Goal: Transaction & Acquisition: Book appointment/travel/reservation

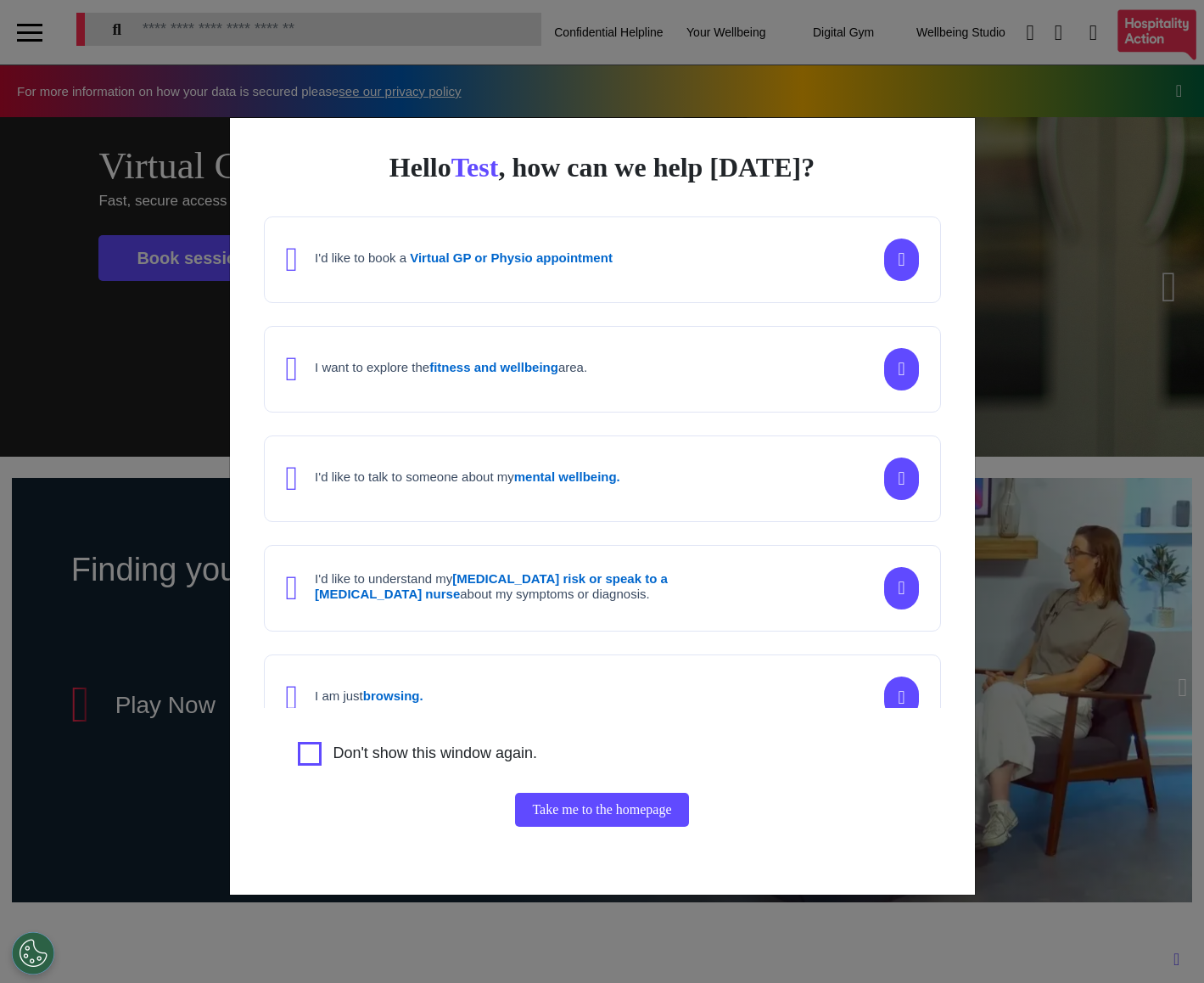
scroll to position [0, 600]
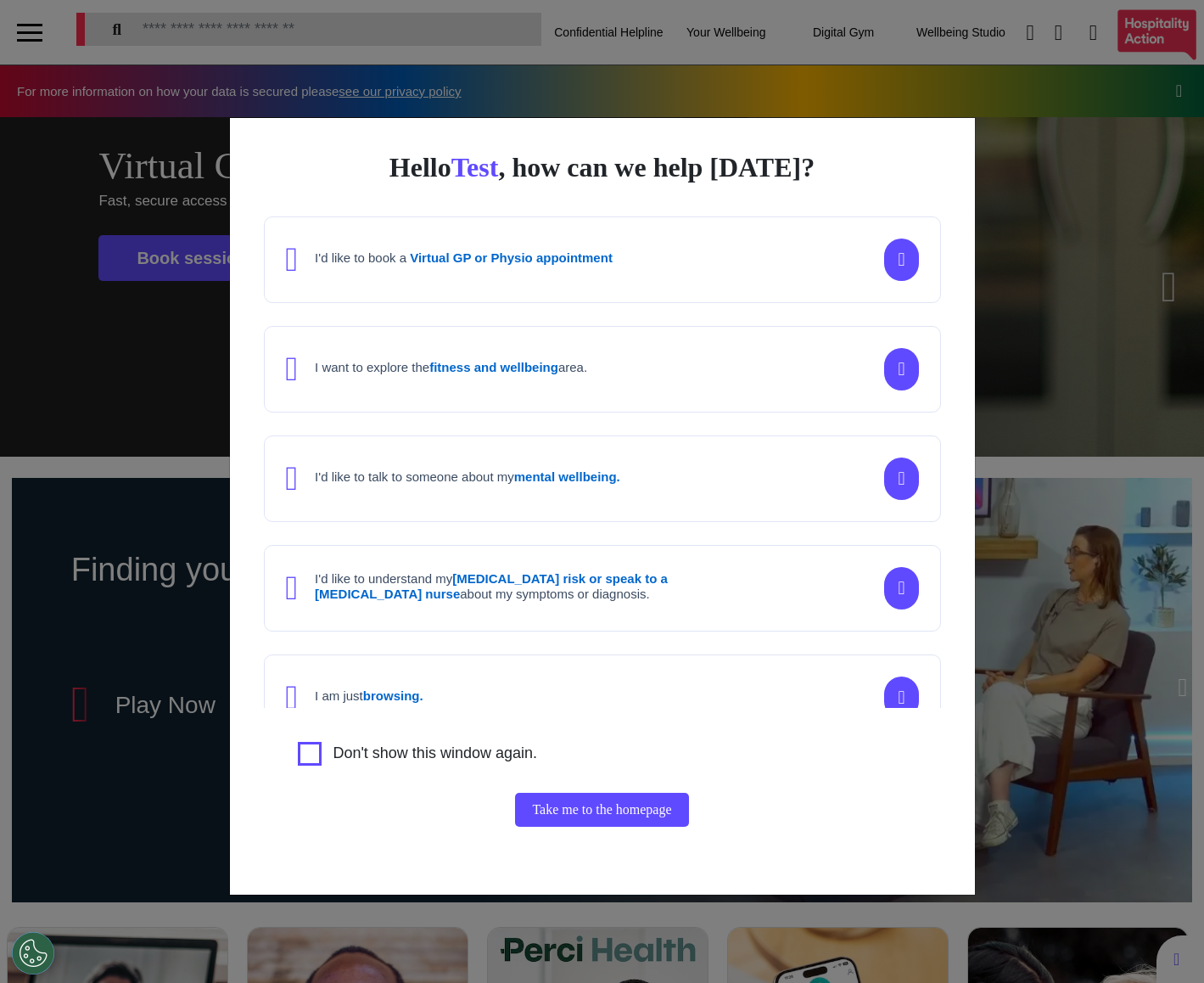
click at [1027, 643] on div "Hello Test , how can we help [DATE]? I'd like to book a Virtual GP or Physio ap…" at bounding box center [602, 491] width 1204 height 983
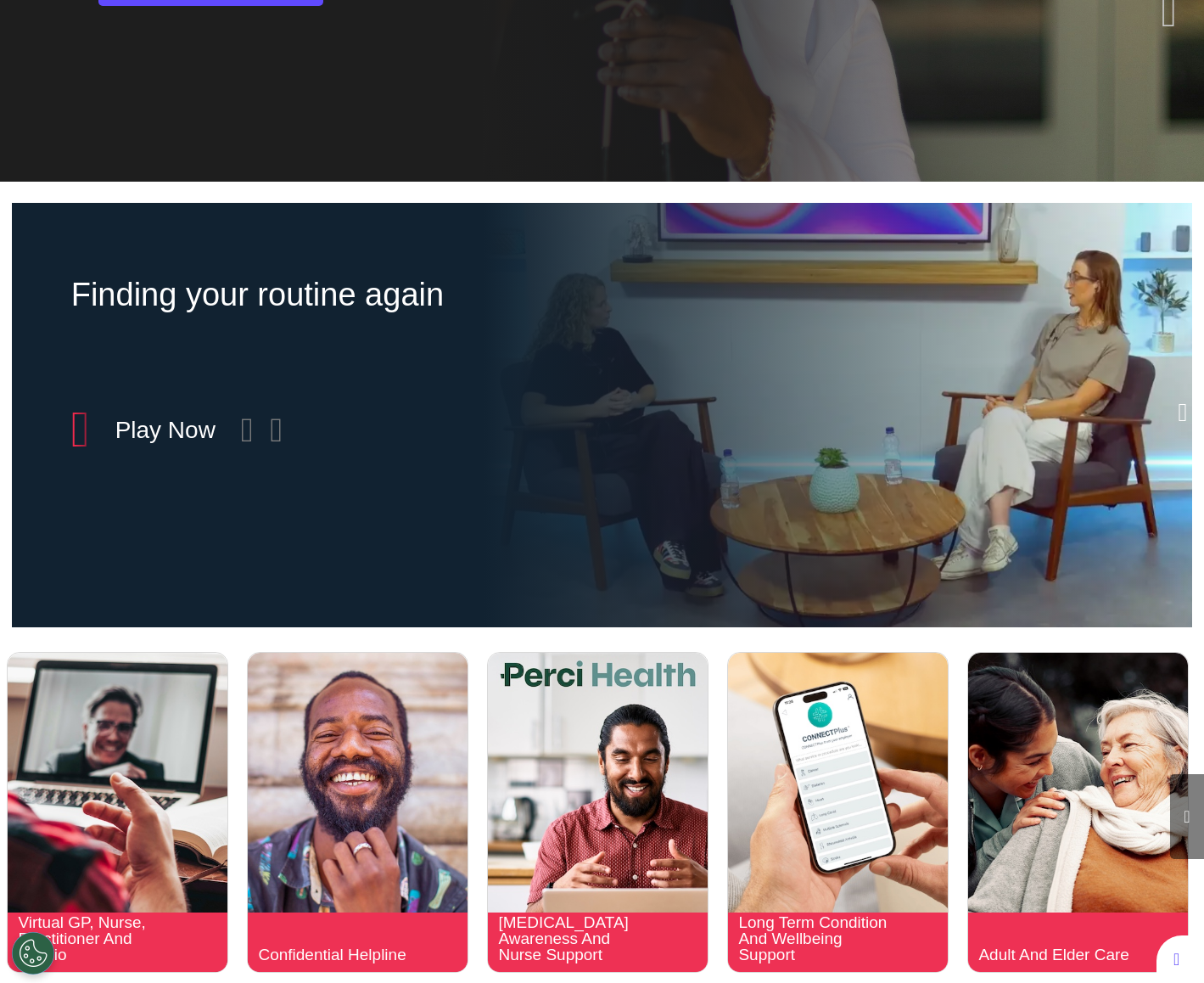
scroll to position [818, 0]
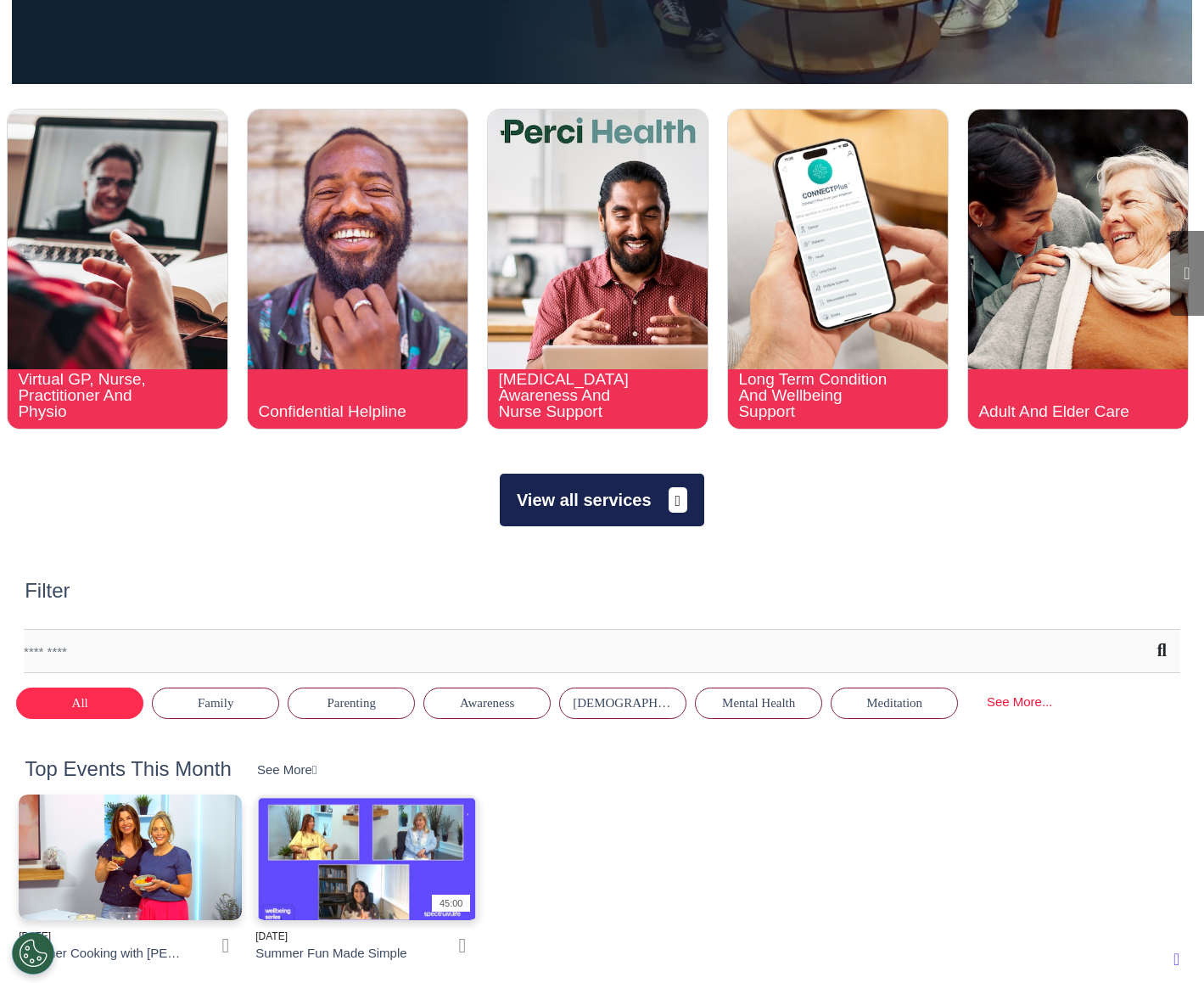
click at [588, 493] on button "View all services" at bounding box center [602, 500] width 204 height 53
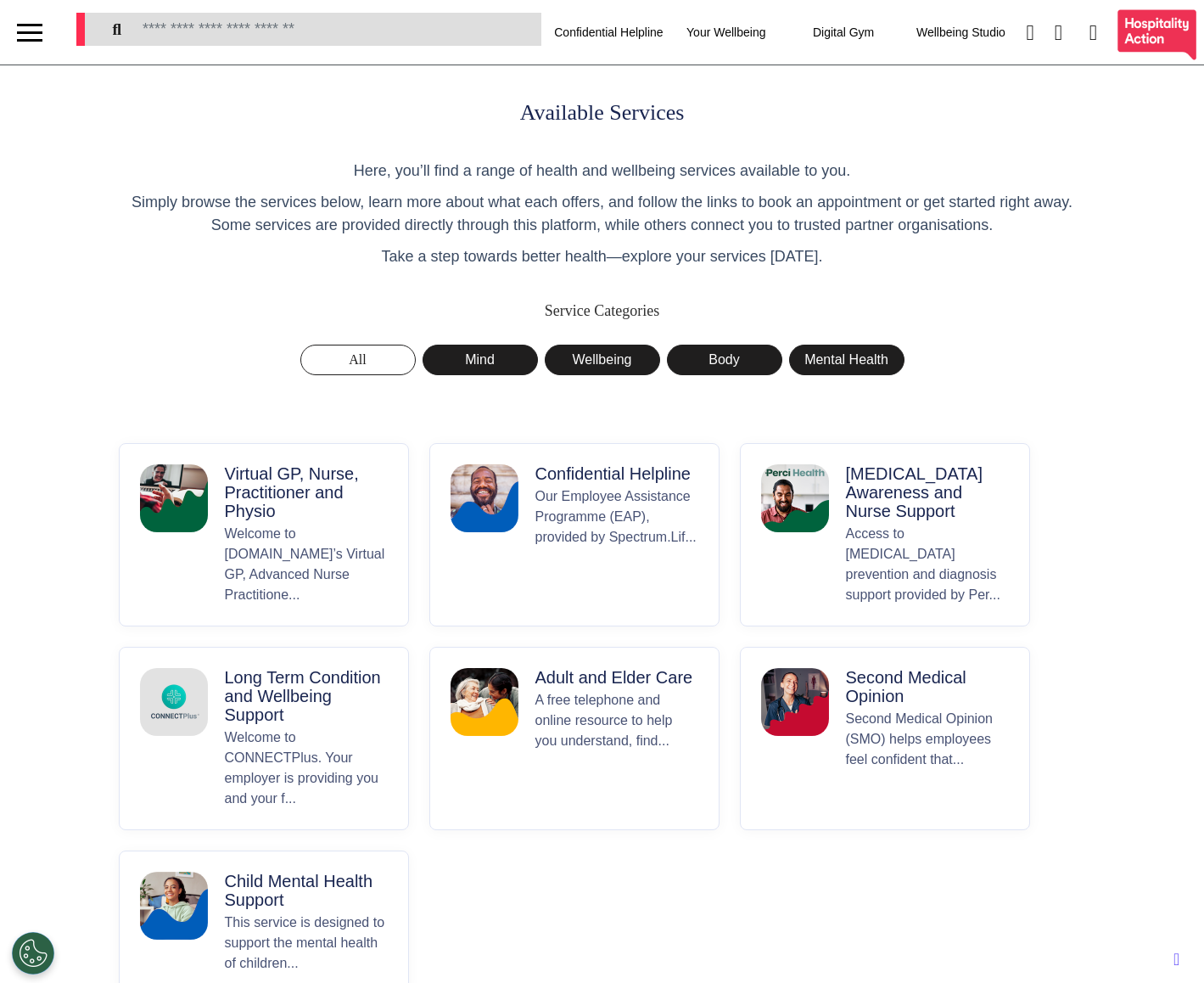
click at [289, 533] on p "Welcome to [DOMAIN_NAME]’s Virtual GP, Advanced Nurse Practitione..." at bounding box center [306, 564] width 163 height 82
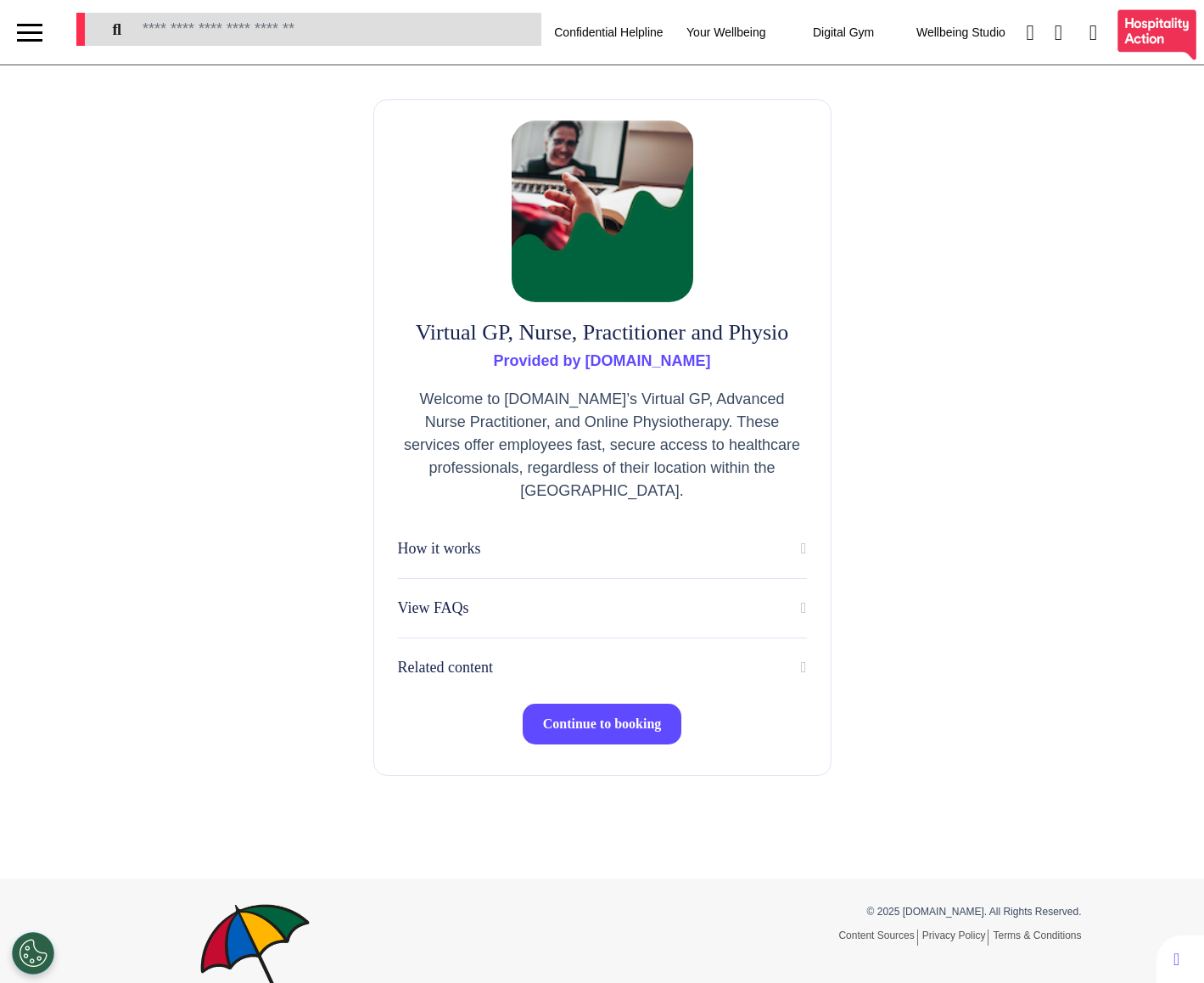
click at [584, 737] on button "Continue to booking" at bounding box center [602, 724] width 160 height 40
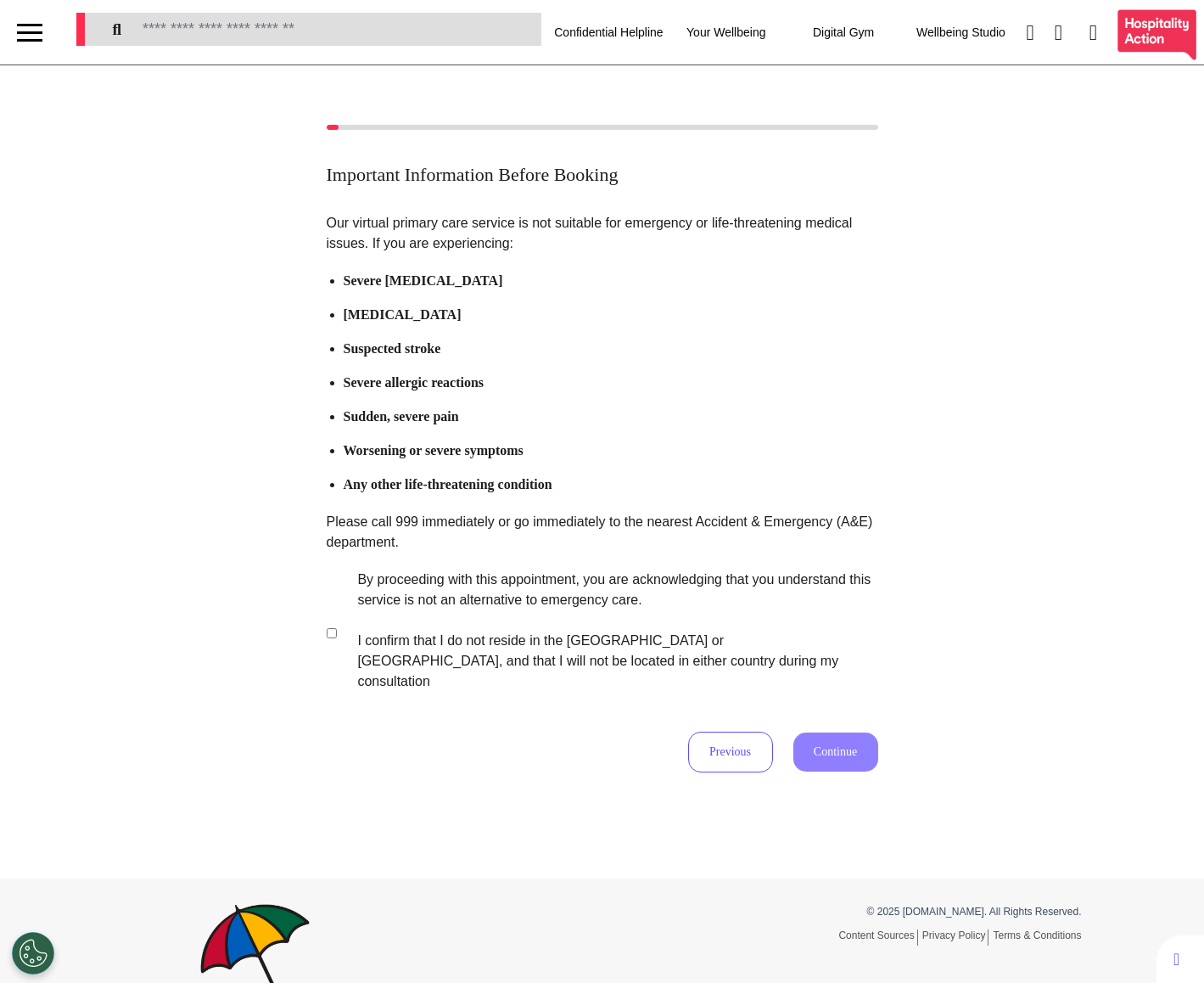
click at [348, 611] on label "By proceeding with this appointment, you are acknowledging that you understand …" at bounding box center [605, 630] width 531 height 122
click at [830, 741] on button "Continue" at bounding box center [835, 752] width 85 height 39
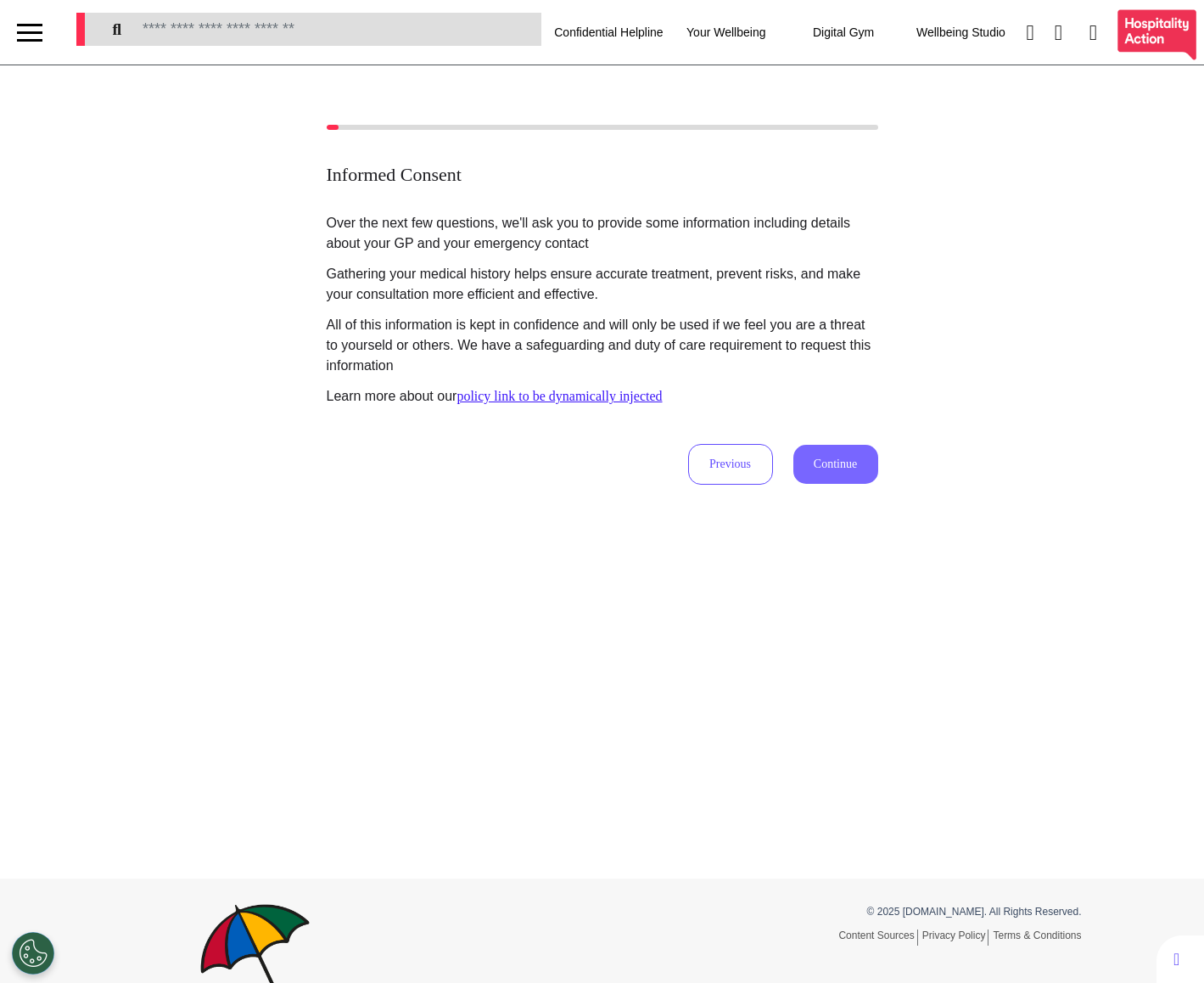
click at [812, 454] on button "Continue" at bounding box center [835, 464] width 85 height 39
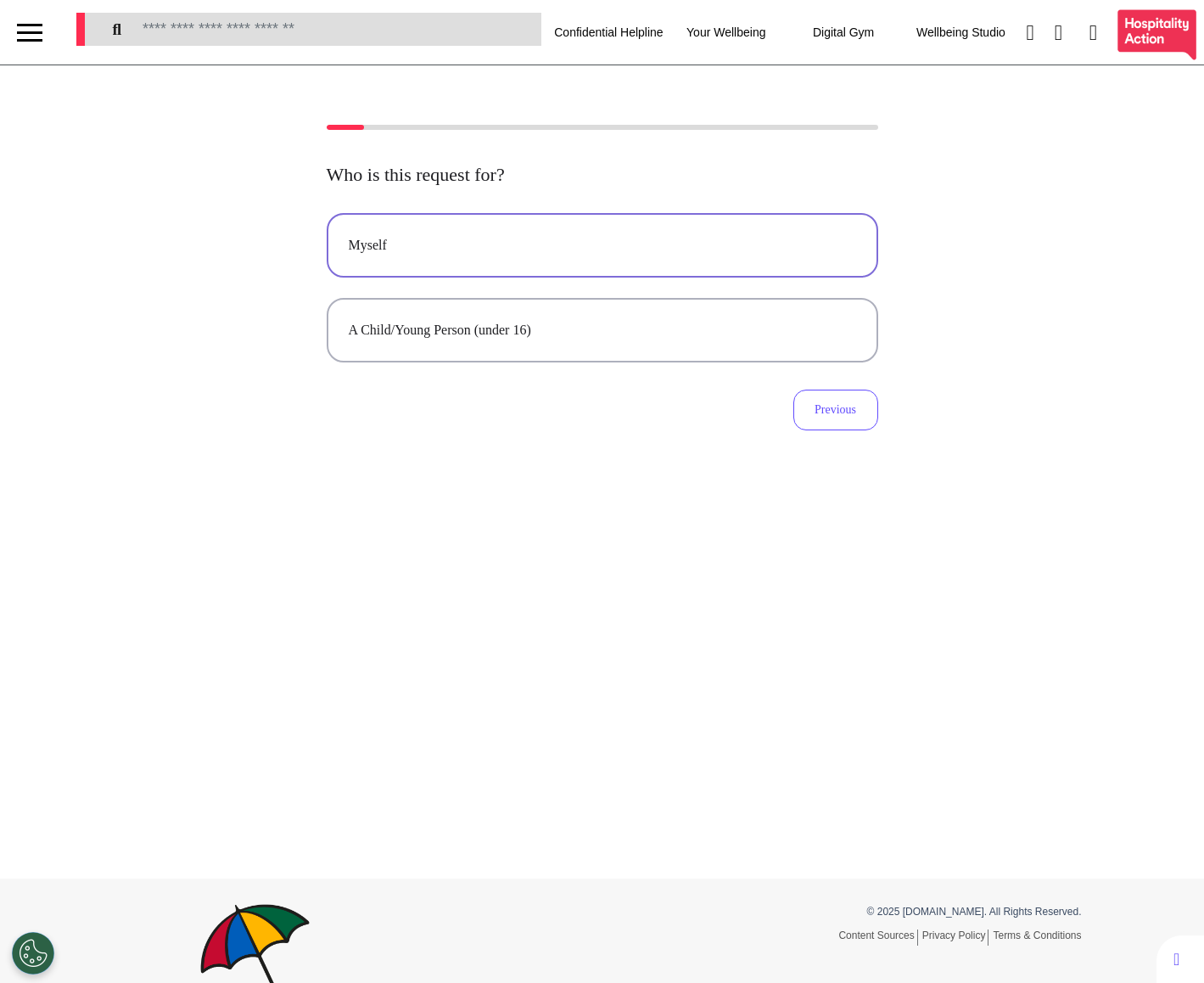
click at [661, 269] on button "Myself" at bounding box center [602, 245] width 551 height 65
select select "******"
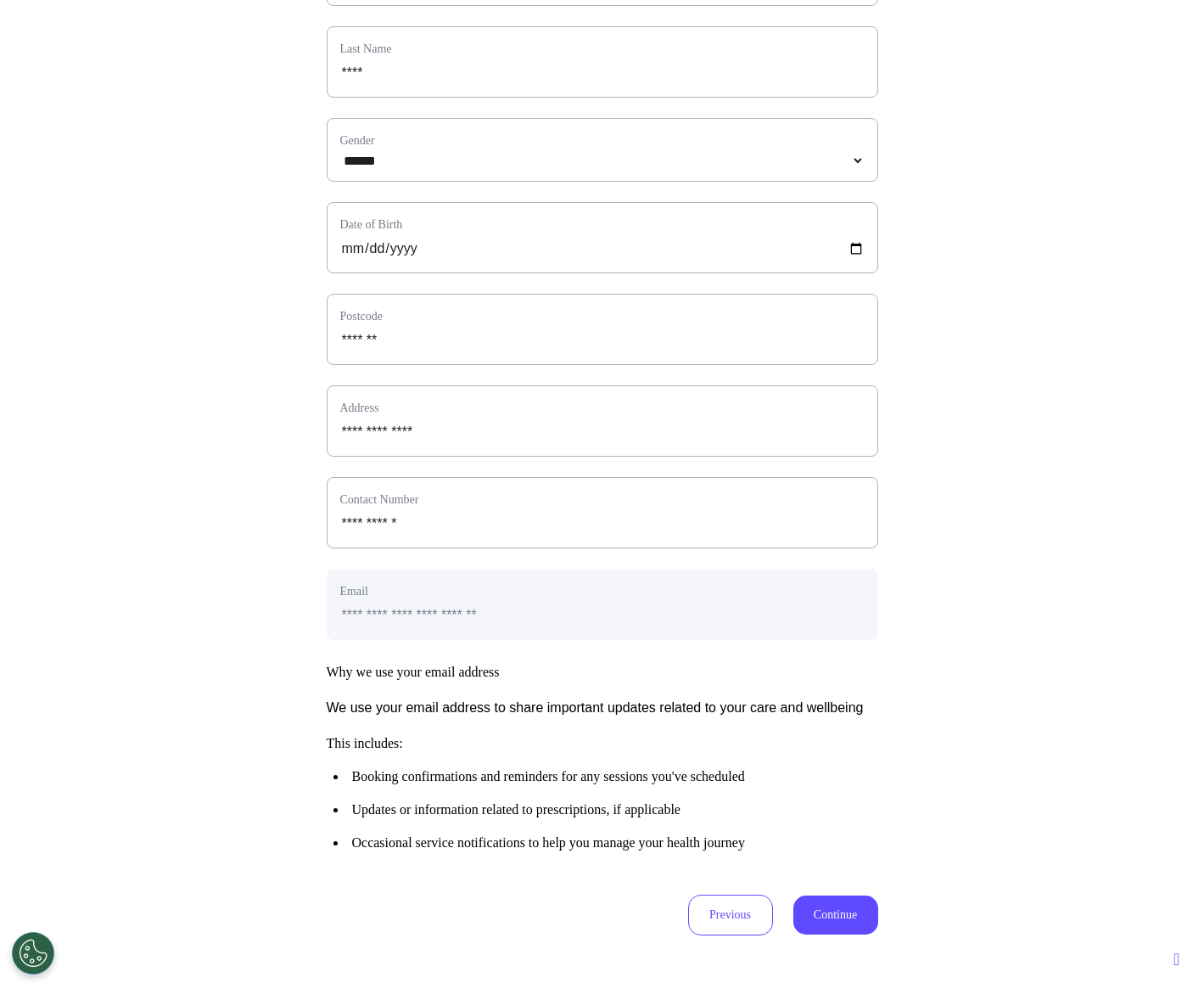
scroll to position [328, 0]
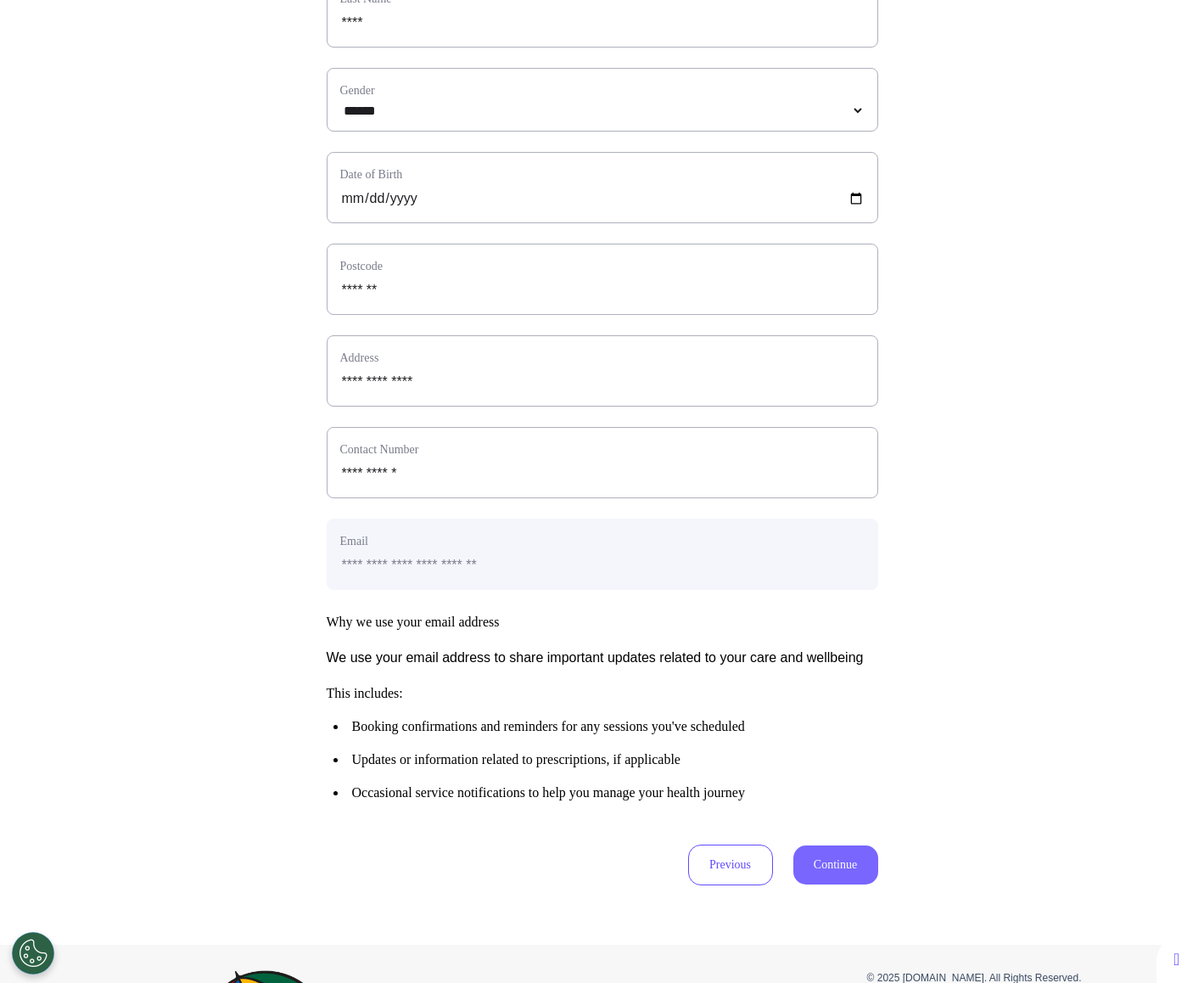
click at [829, 884] on button "Continue" at bounding box center [835, 865] width 85 height 39
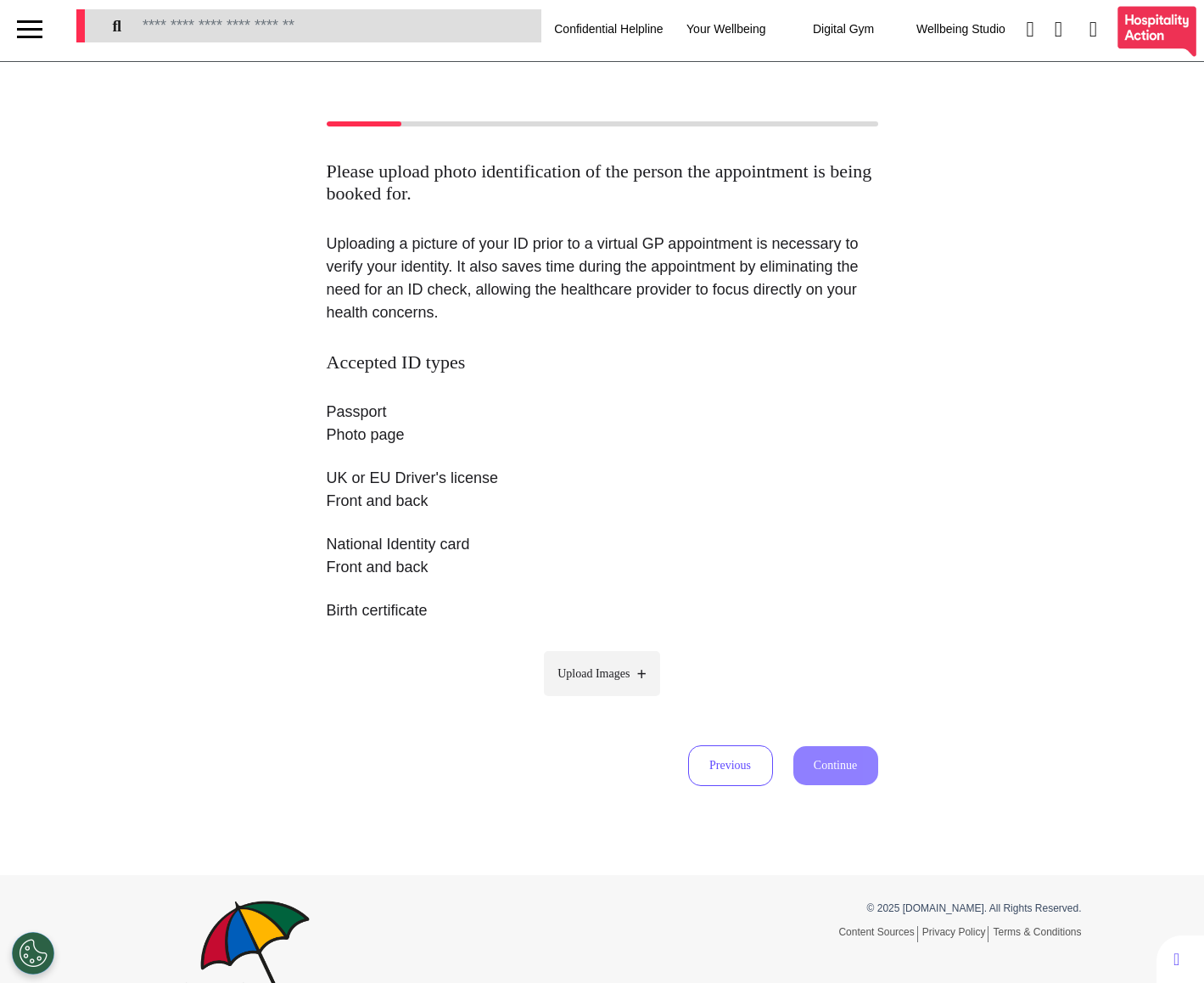
scroll to position [0, 0]
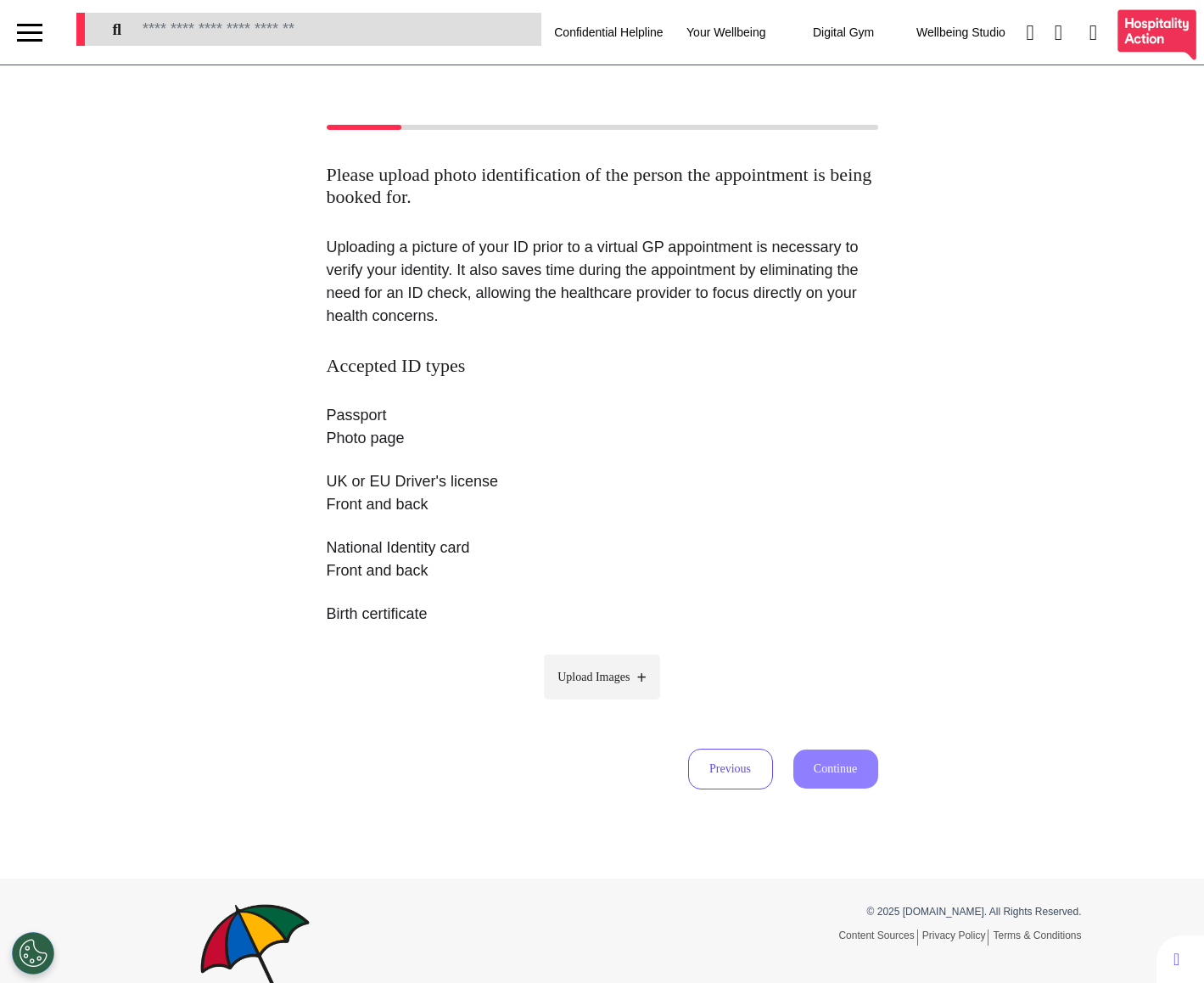
click at [601, 684] on span "Upload Images" at bounding box center [593, 677] width 72 height 18
click at [601, 704] on input "Upload Images" at bounding box center [602, 712] width 161 height 18
type input "**********"
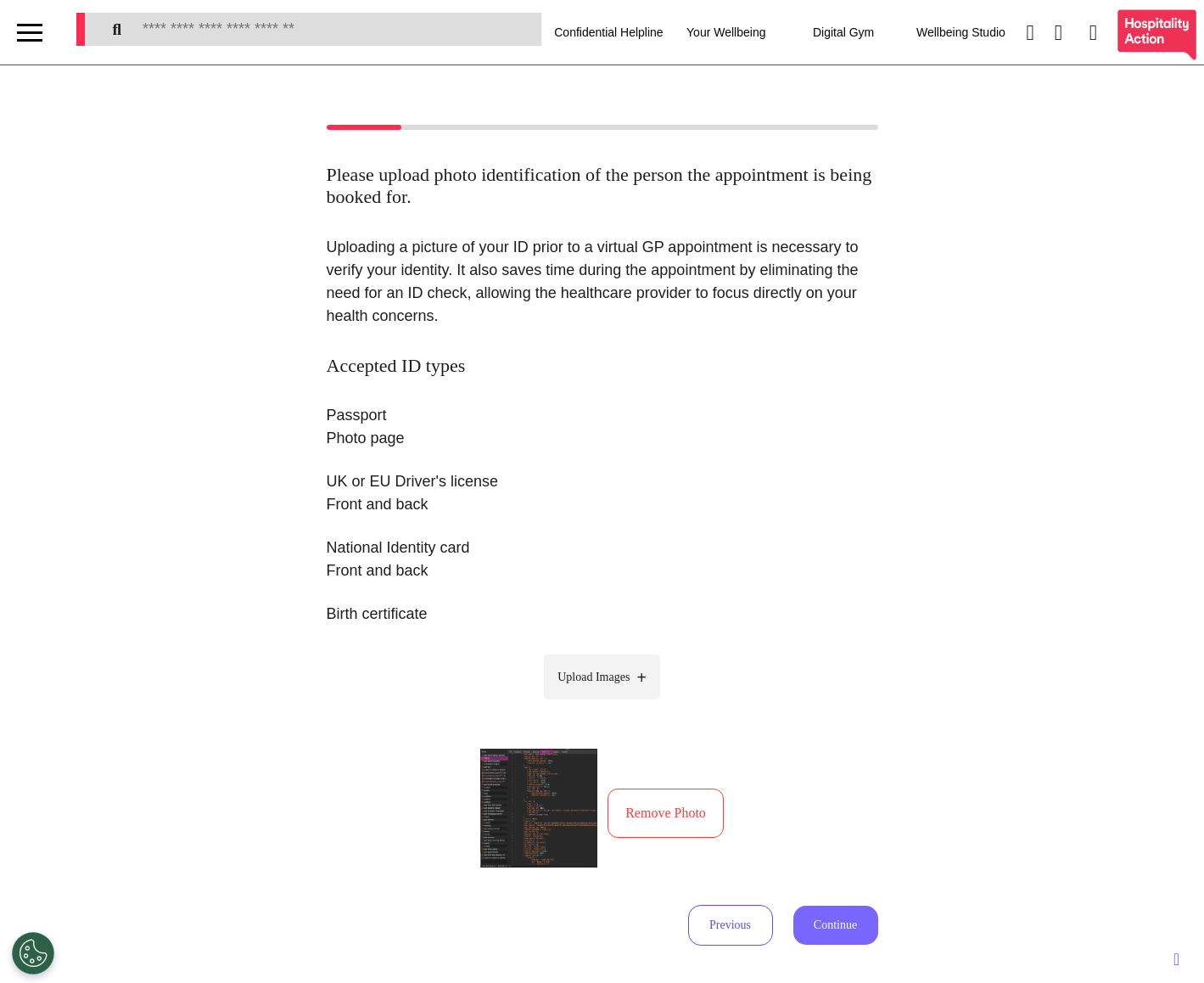
click at [828, 929] on button "Continue" at bounding box center [835, 924] width 85 height 39
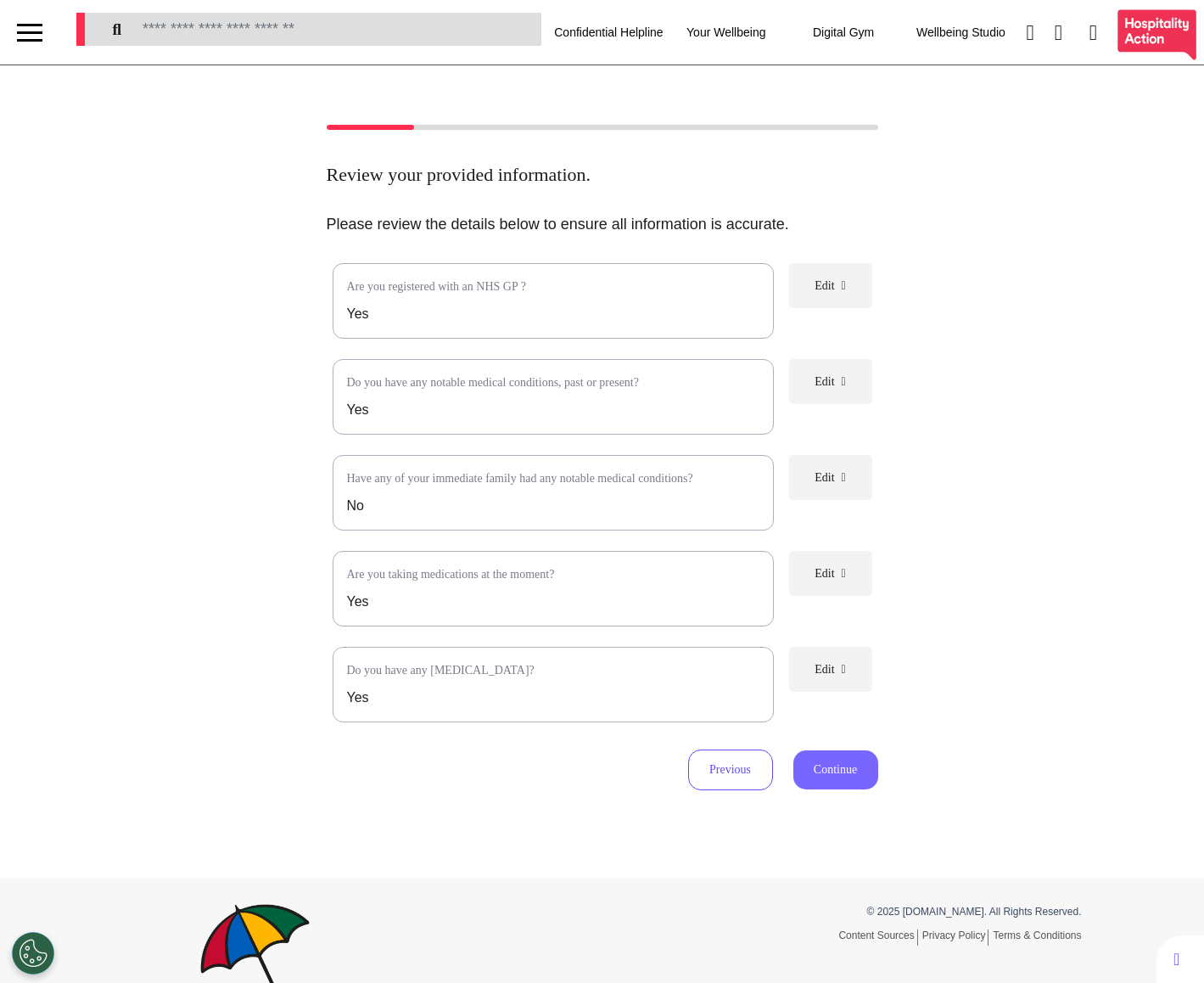
click at [831, 777] on button "Continue" at bounding box center [835, 769] width 85 height 39
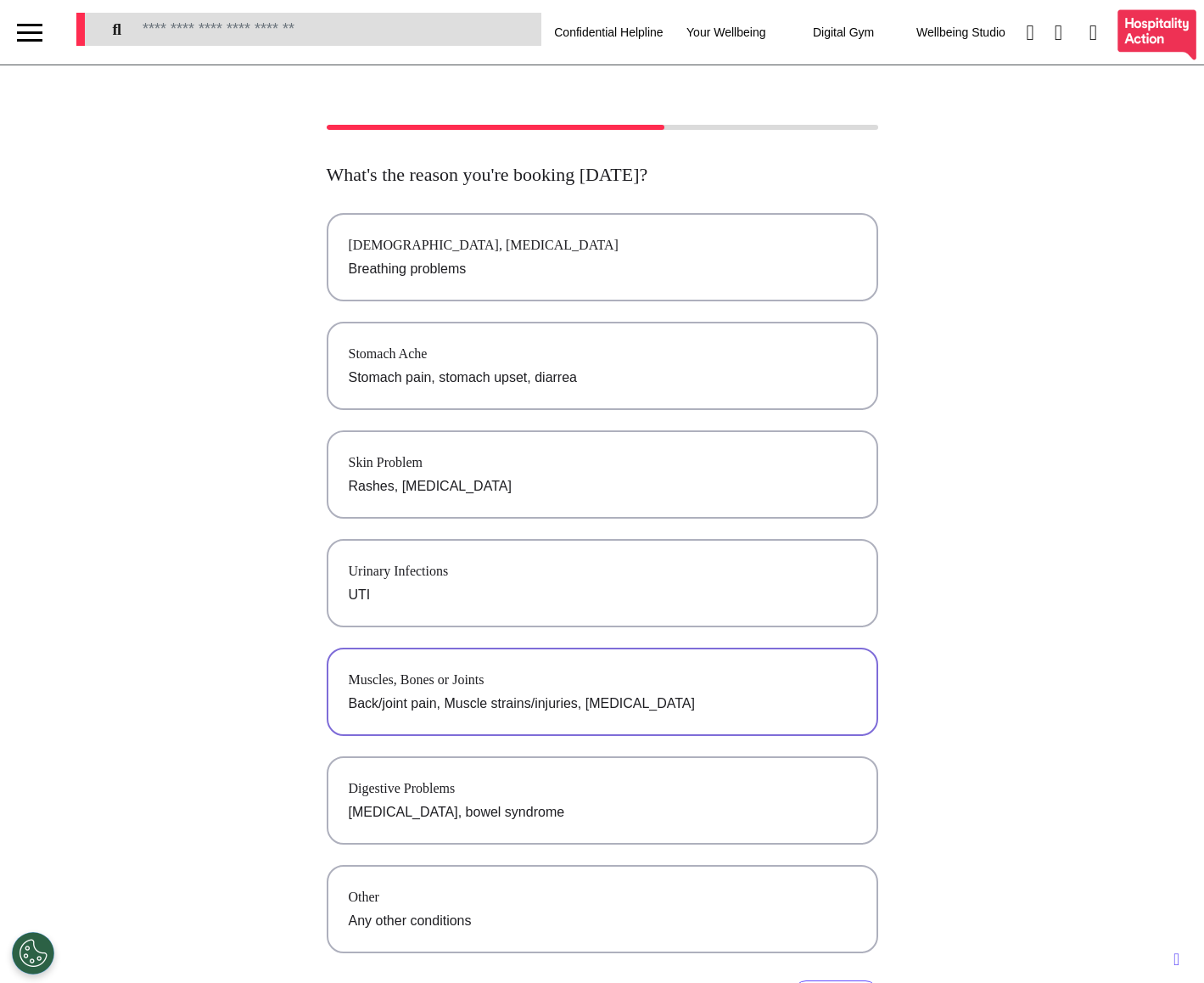
scroll to position [275, 0]
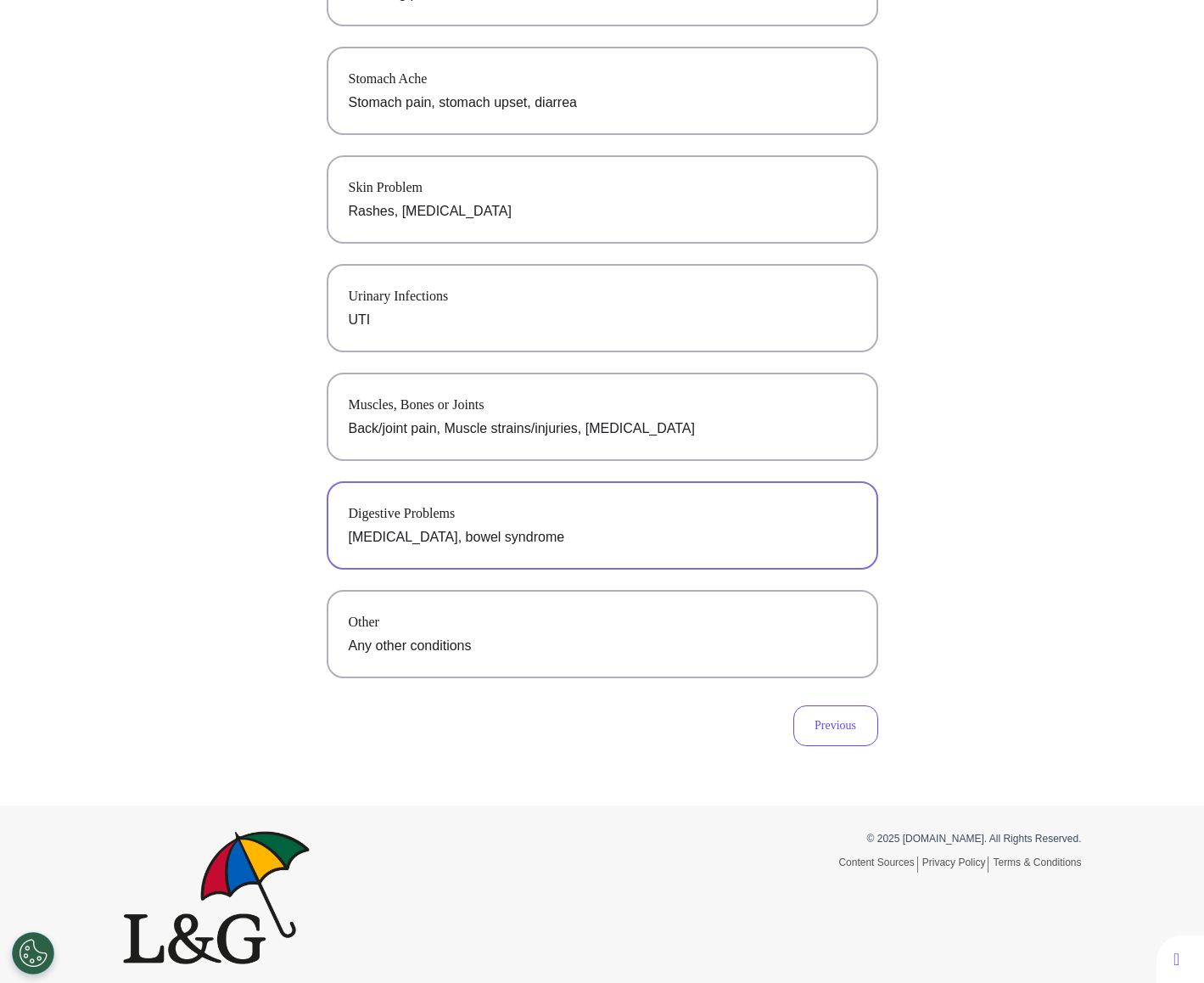
click at [733, 559] on button "Digestive Problems [MEDICAL_DATA], bowel syndrome" at bounding box center [602, 526] width 551 height 89
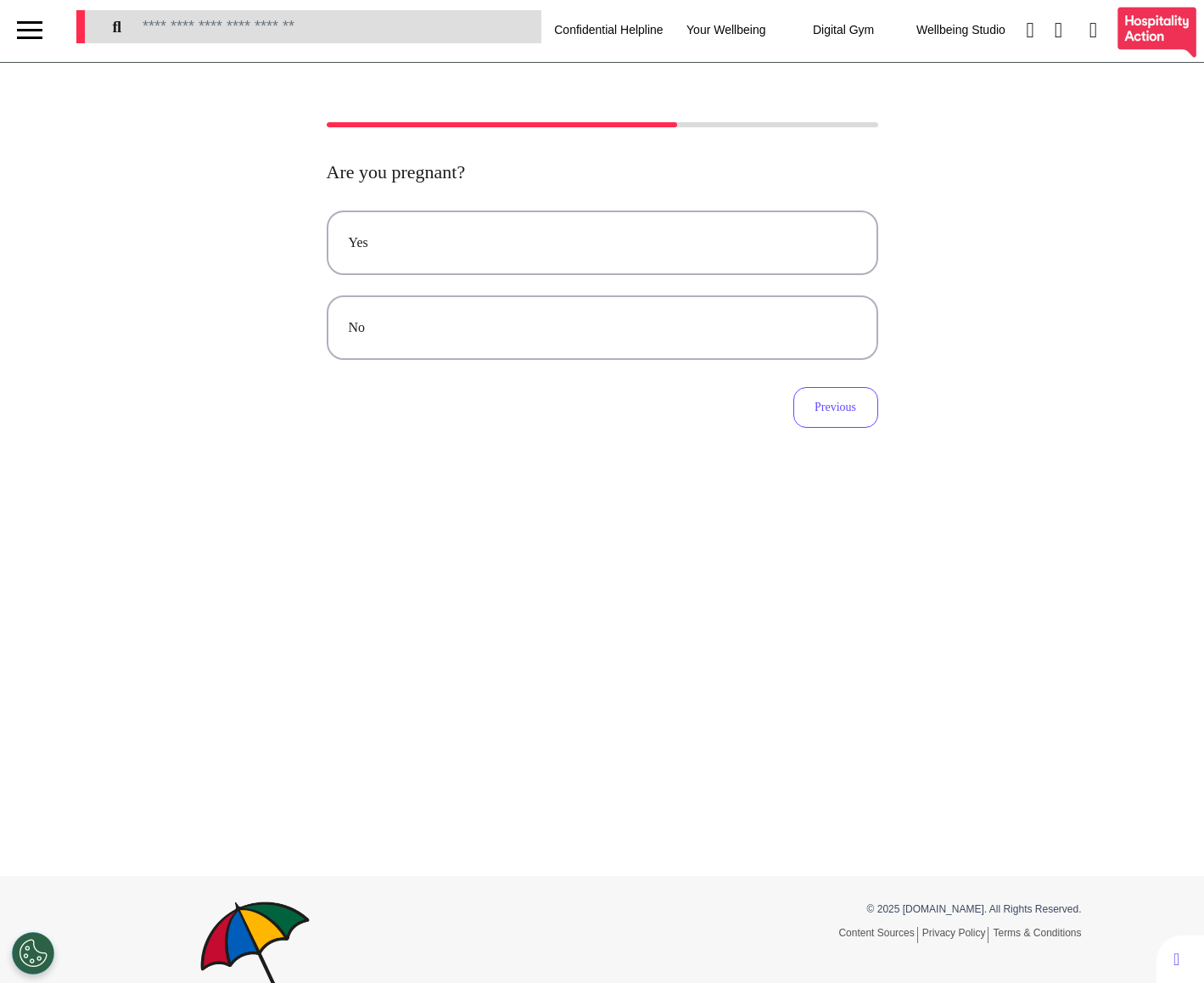
scroll to position [0, 0]
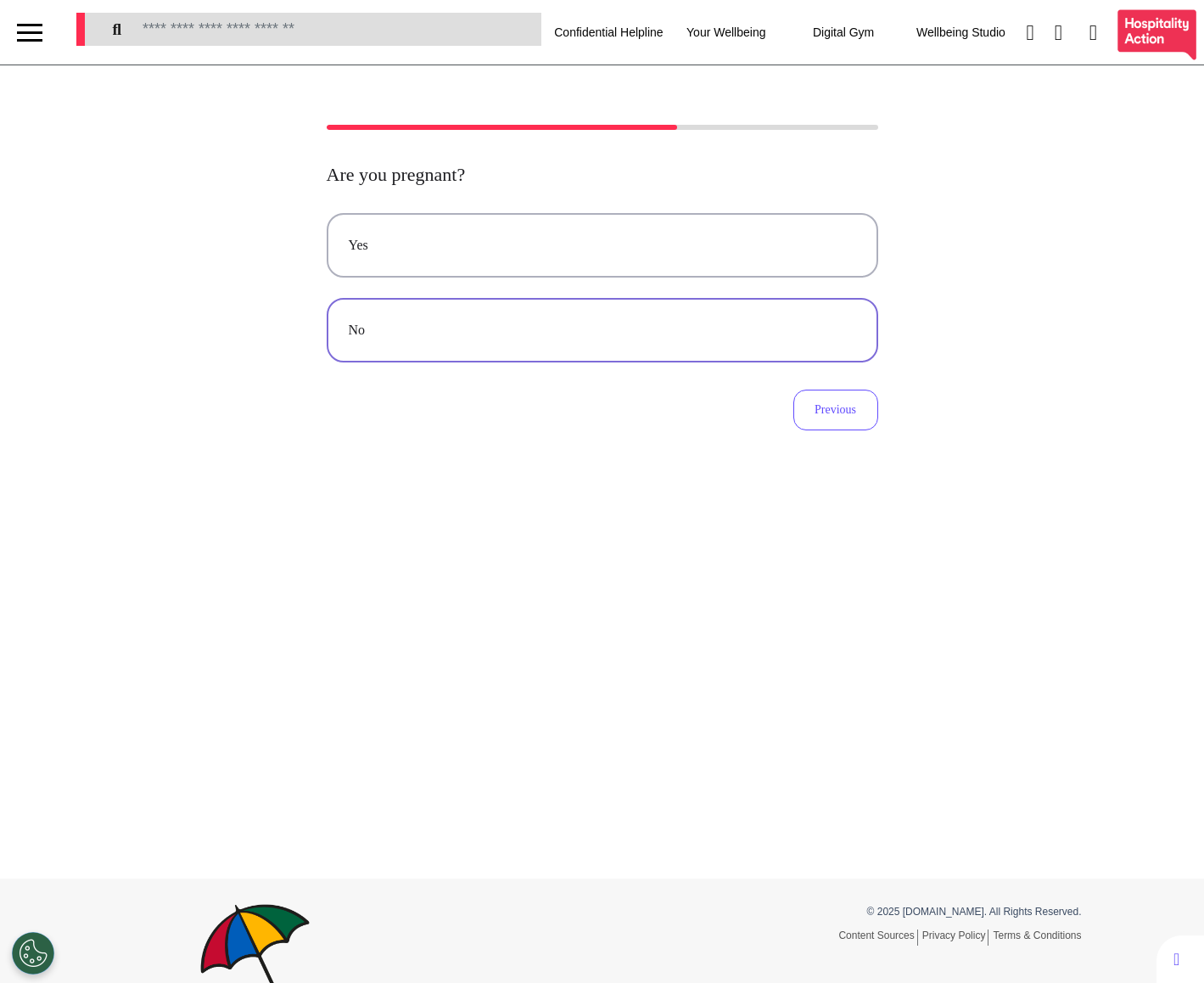
click at [626, 339] on div "No" at bounding box center [602, 329] width 507 height 20
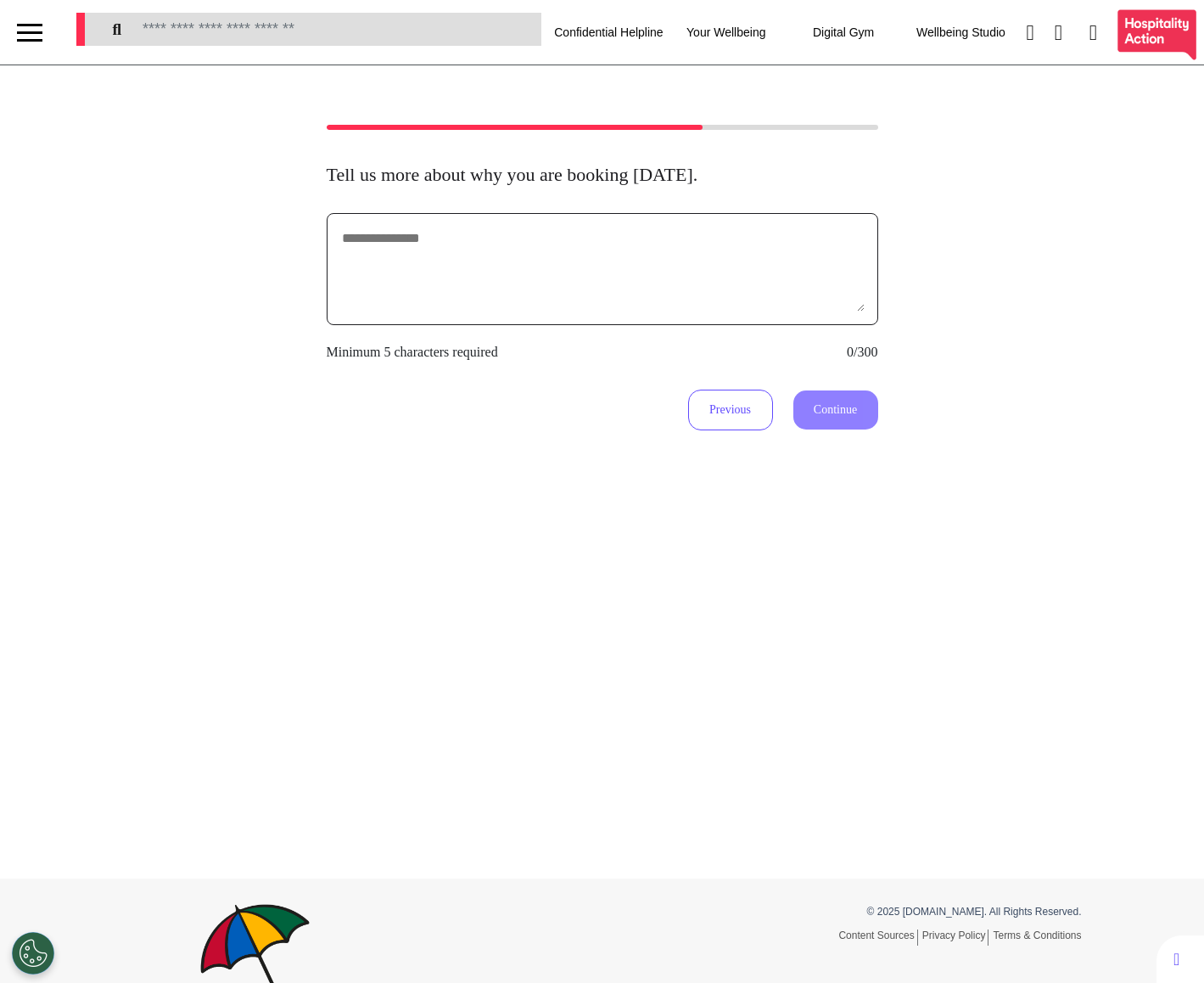
click at [626, 281] on textarea at bounding box center [602, 269] width 525 height 85
type textarea "**********"
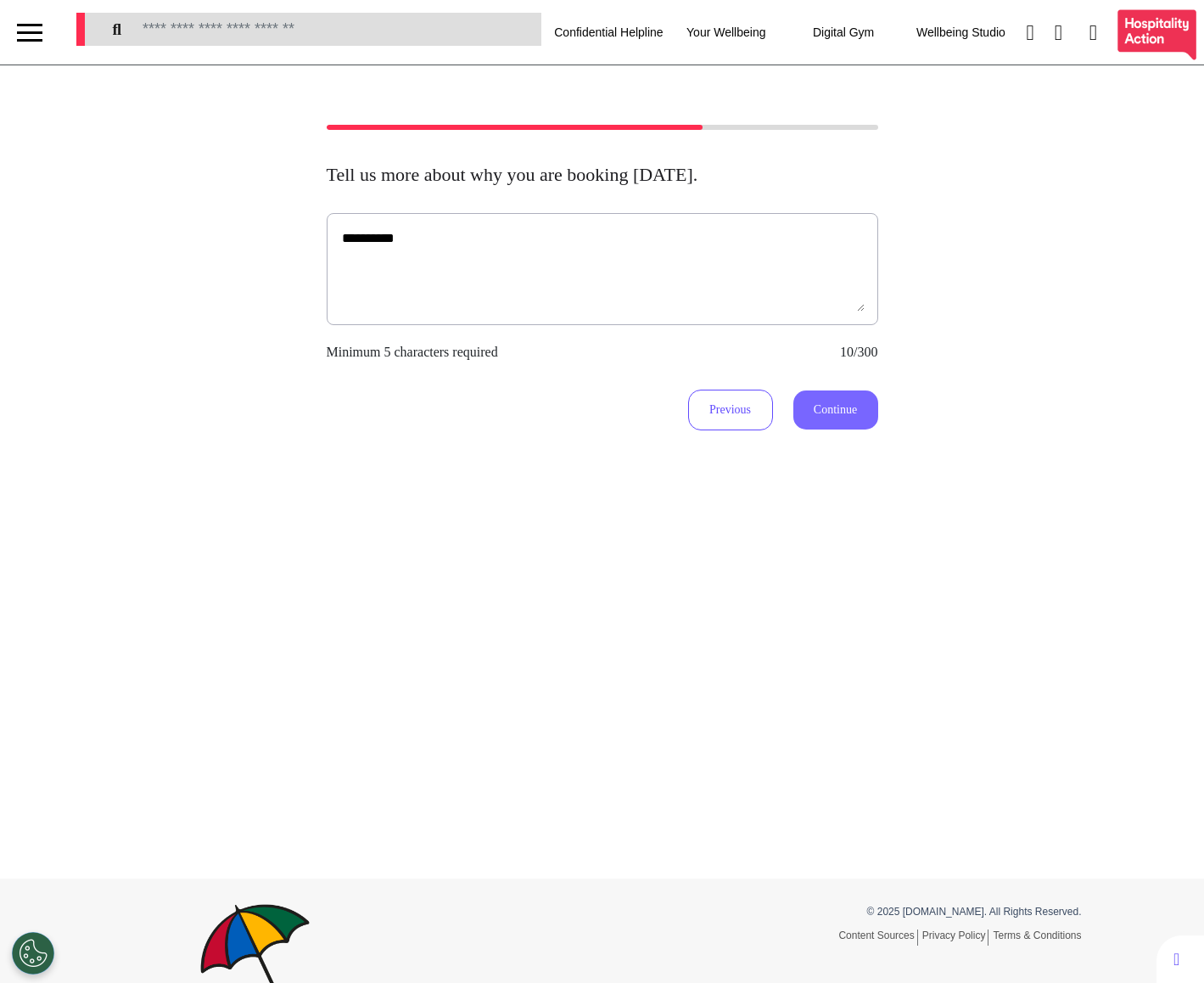
click at [848, 407] on button "Continue" at bounding box center [835, 409] width 85 height 39
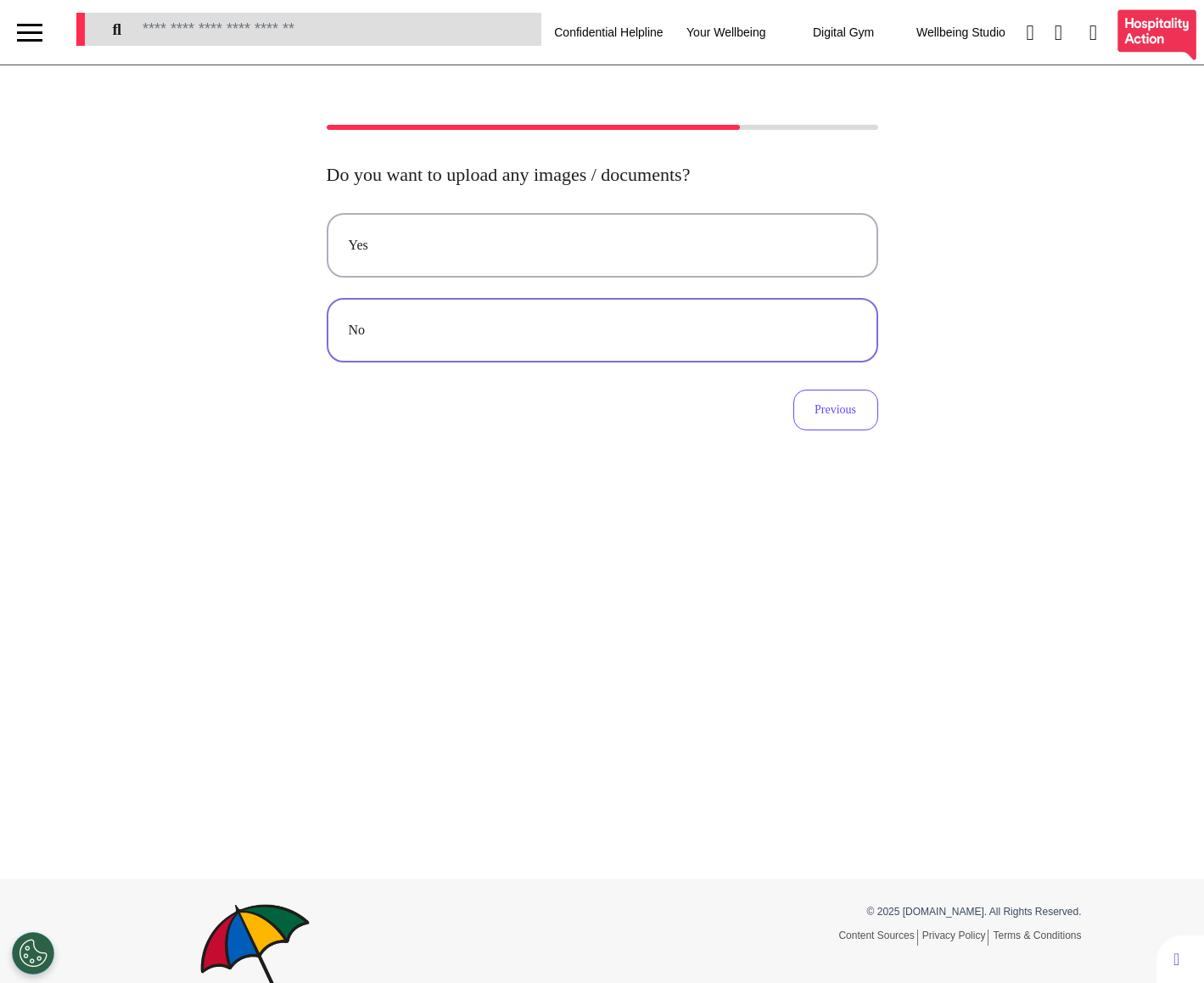
click at [601, 342] on button "No" at bounding box center [602, 329] width 551 height 65
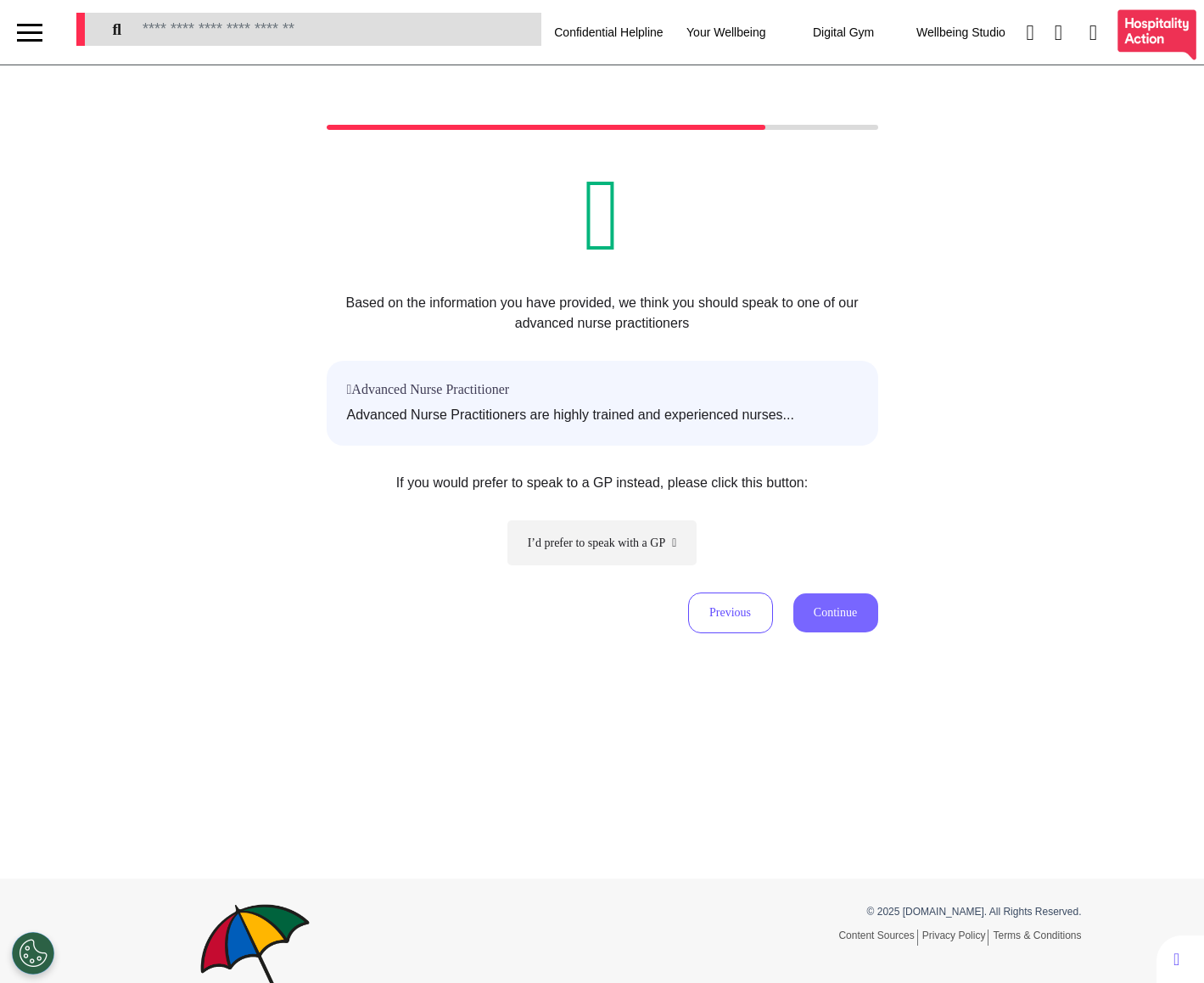
click at [824, 608] on button "Continue" at bounding box center [835, 612] width 85 height 39
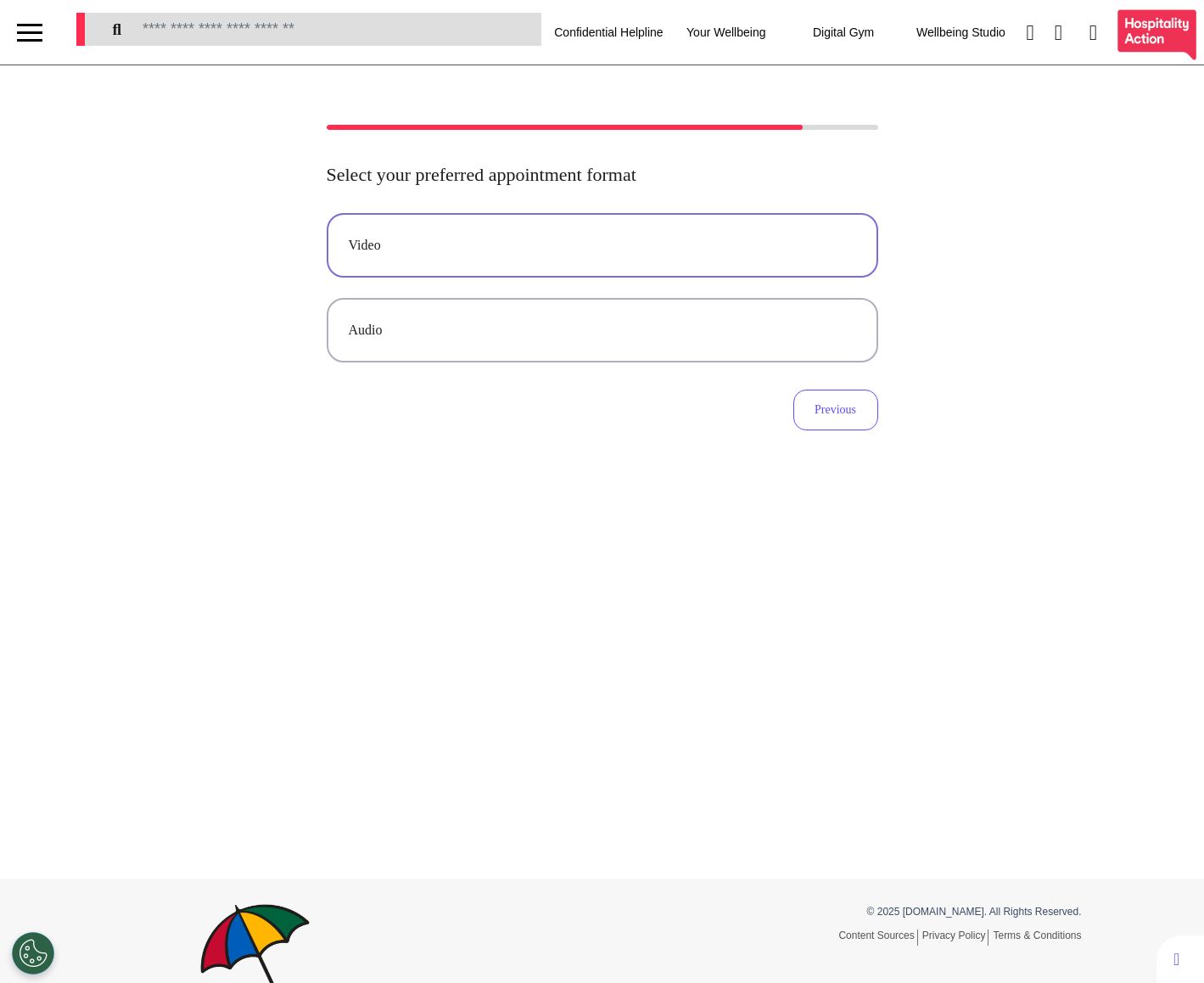
click at [626, 241] on div "Video" at bounding box center [602, 245] width 507 height 20
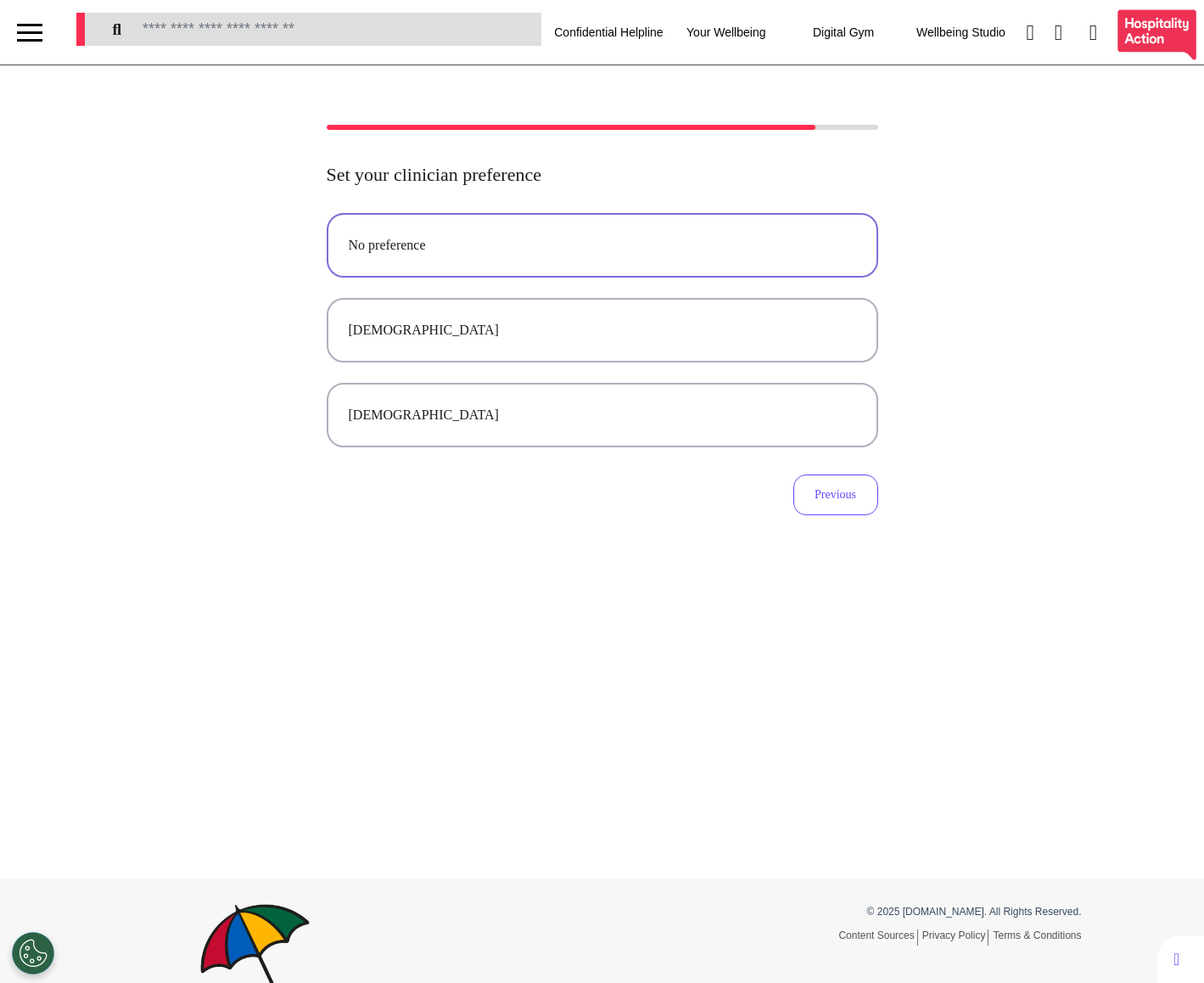
click at [575, 245] on div "No preference" at bounding box center [602, 245] width 507 height 20
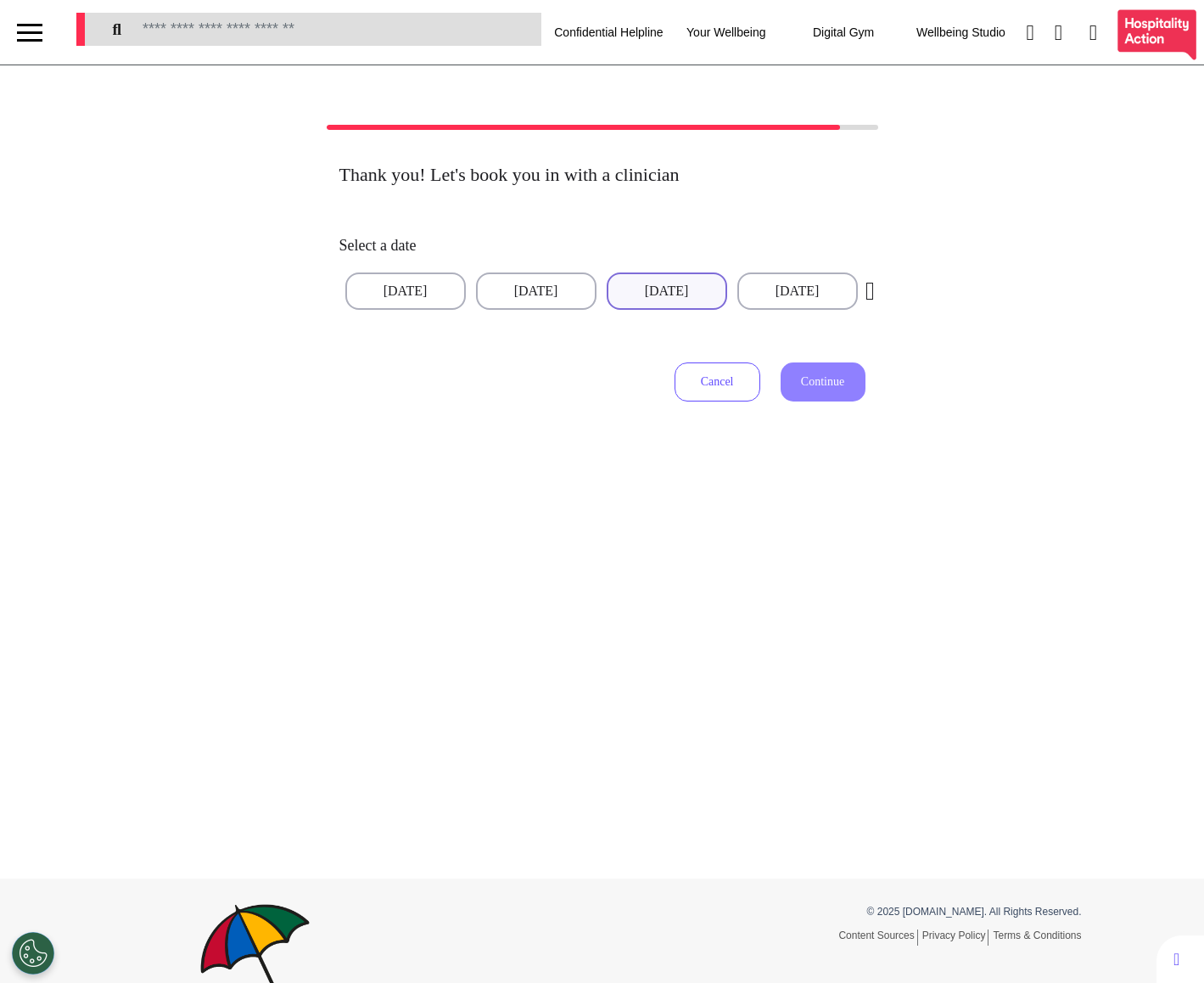
click at [644, 306] on button "[DATE]" at bounding box center [666, 291] width 120 height 38
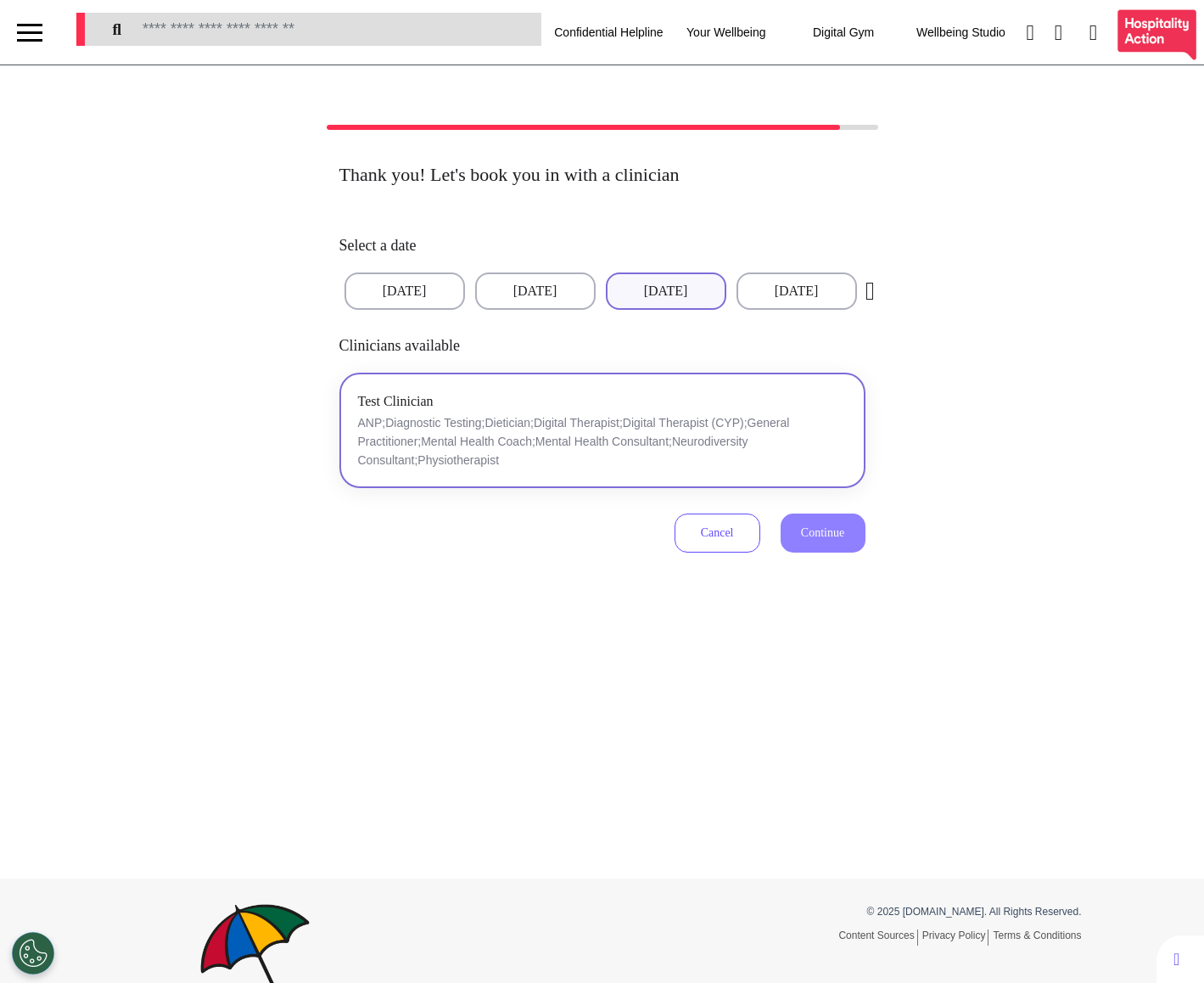
click at [597, 406] on div "Test Clinician ANP;Diagnostic Testing;Dietician;Digital Therapist;Digital Thera…" at bounding box center [602, 430] width 489 height 79
click at [822, 534] on span "Continue" at bounding box center [822, 531] width 43 height 13
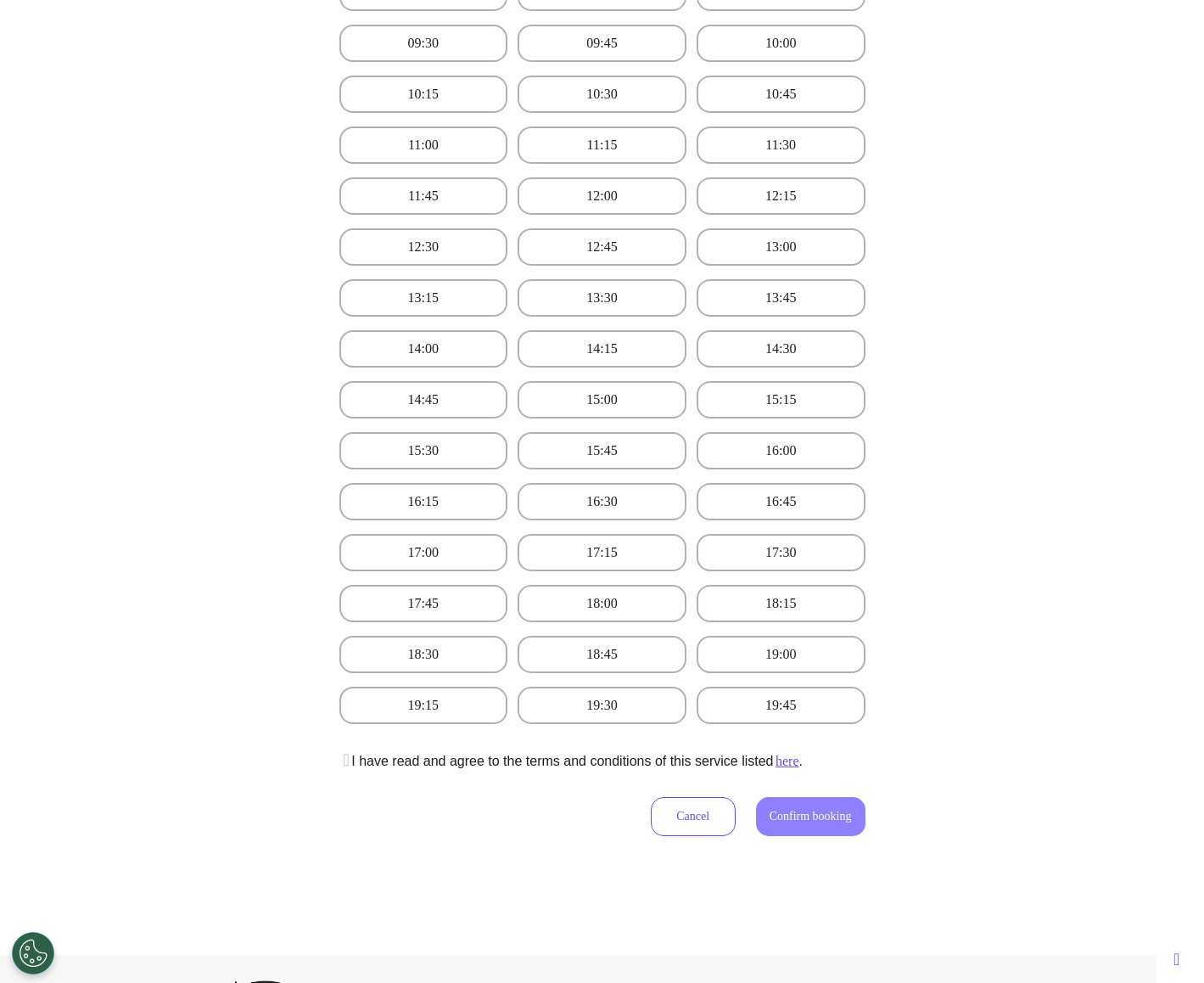
scroll to position [667, 0]
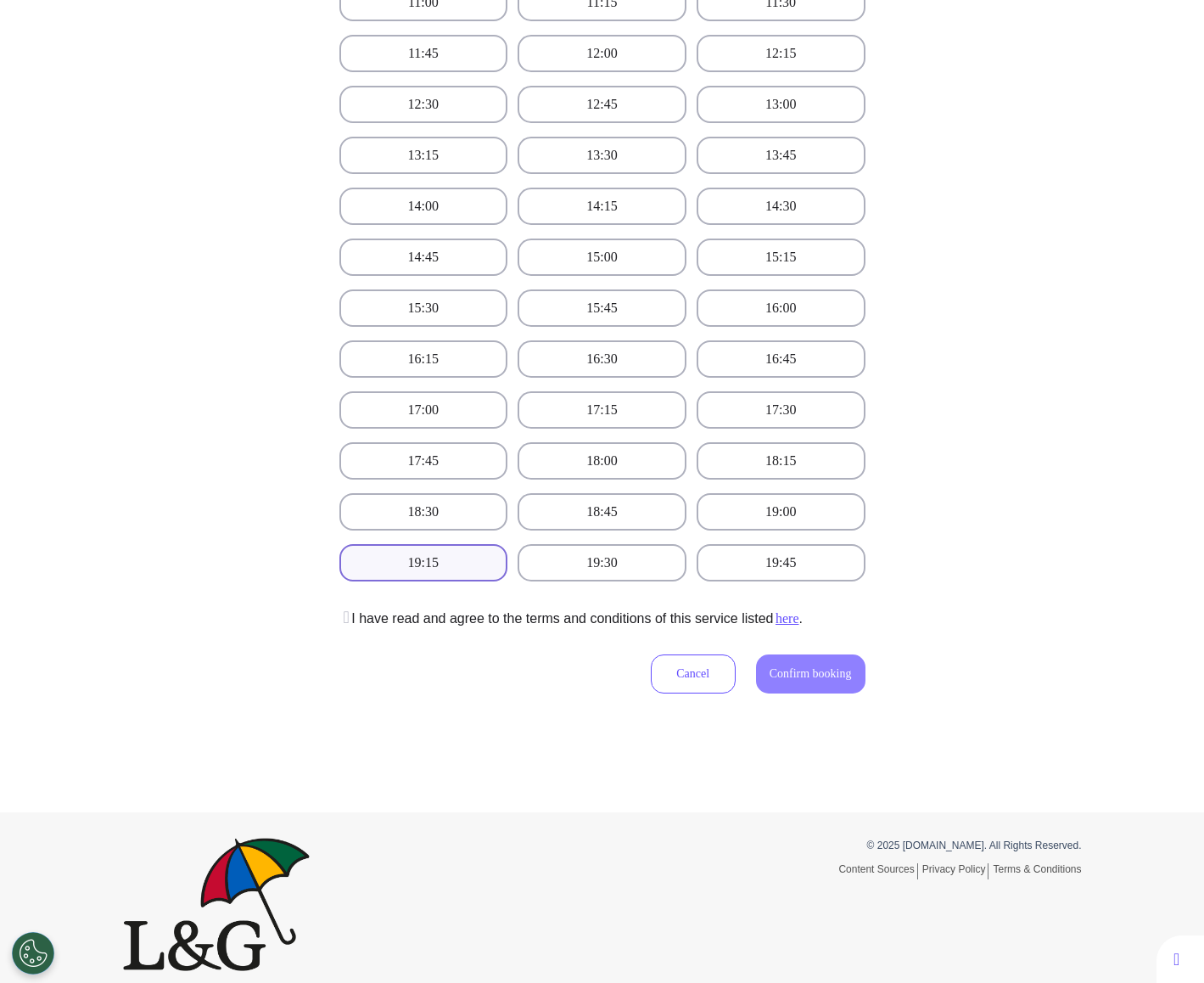
click at [453, 547] on button "19:15" at bounding box center [423, 562] width 168 height 38
click at [349, 608] on icon at bounding box center [345, 617] width 11 height 17
click at [800, 669] on button "Confirm booking" at bounding box center [810, 674] width 110 height 39
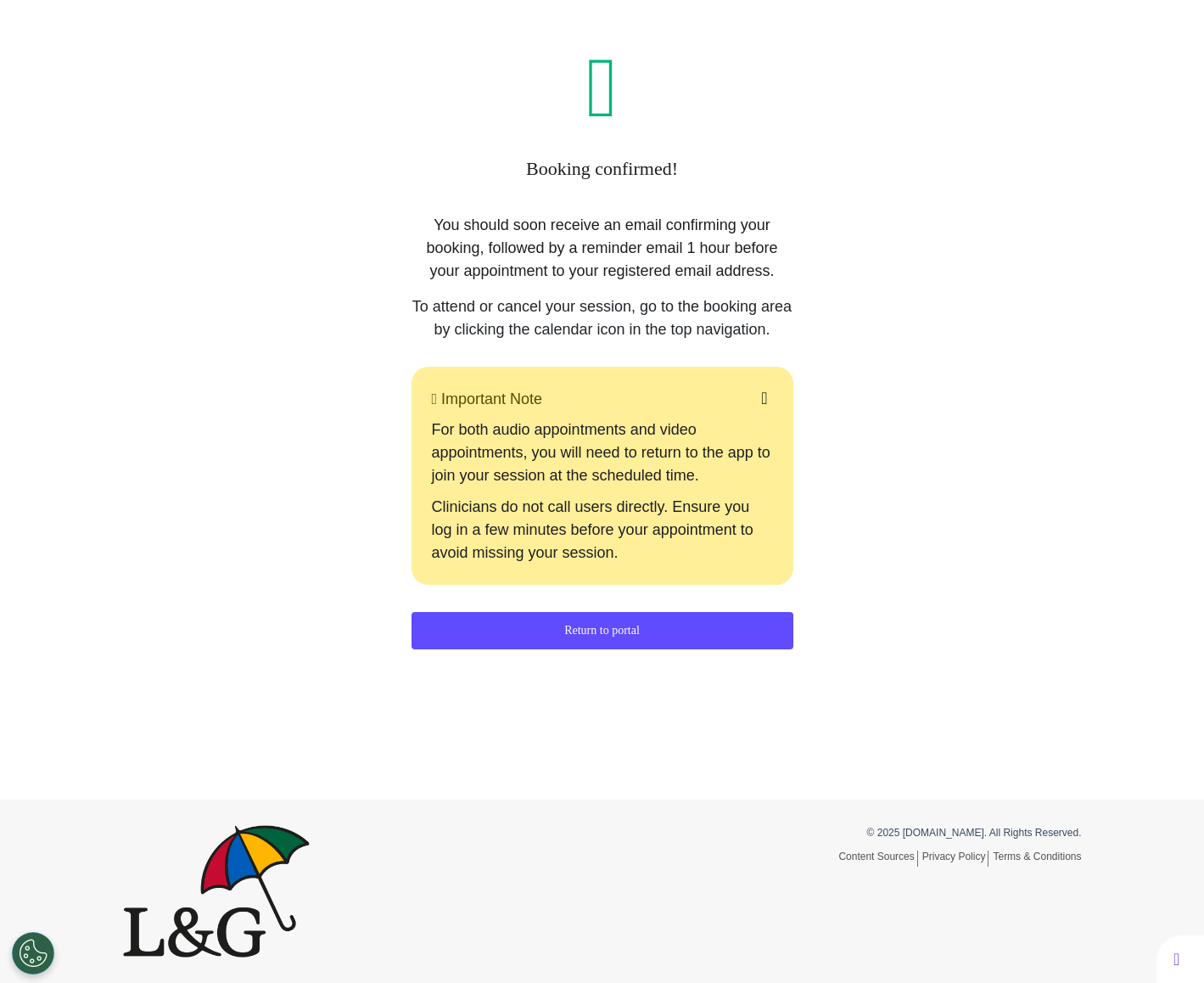
scroll to position [79, 0]
click at [719, 649] on button "Return to portal" at bounding box center [602, 630] width 382 height 38
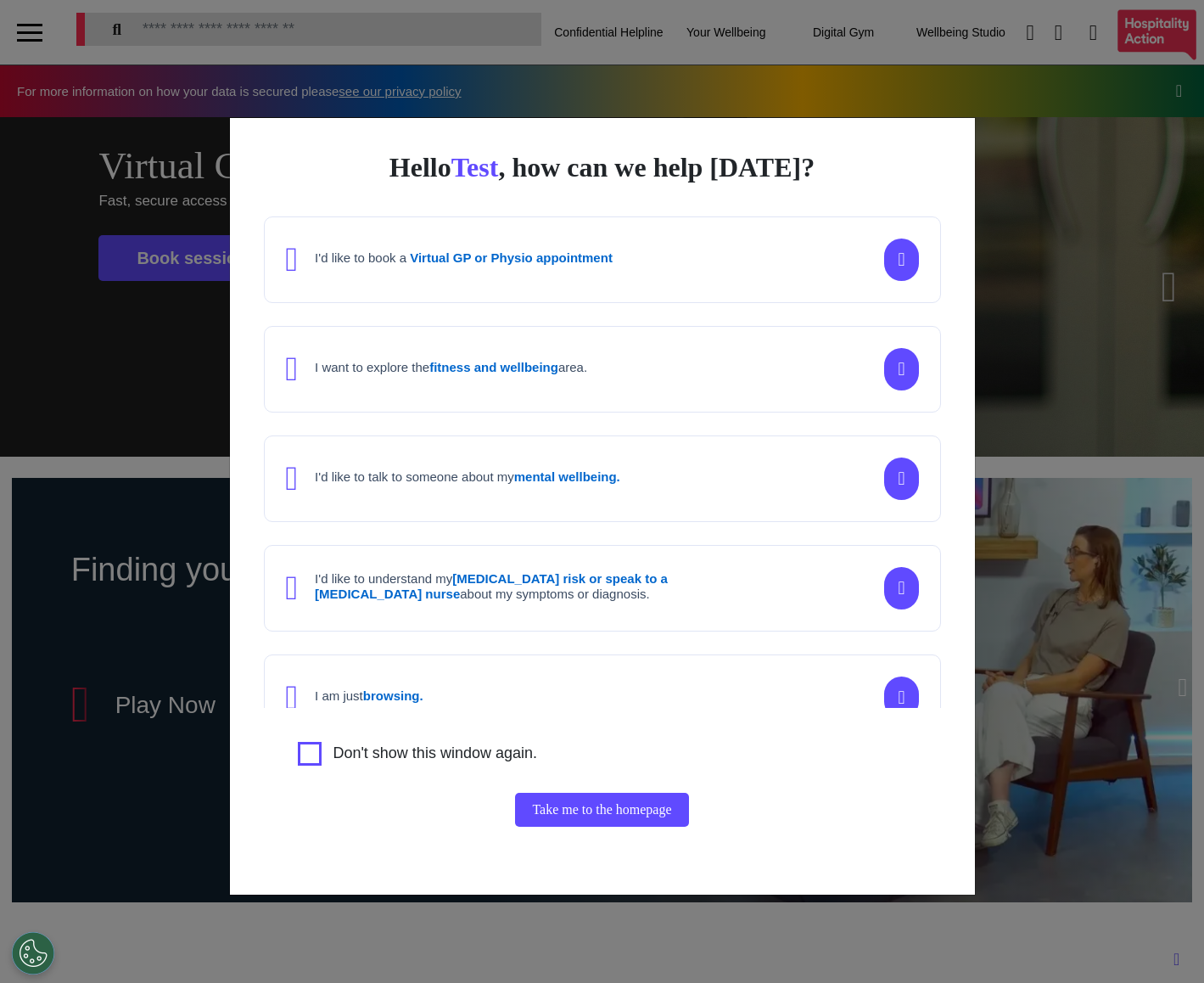
scroll to position [0, 600]
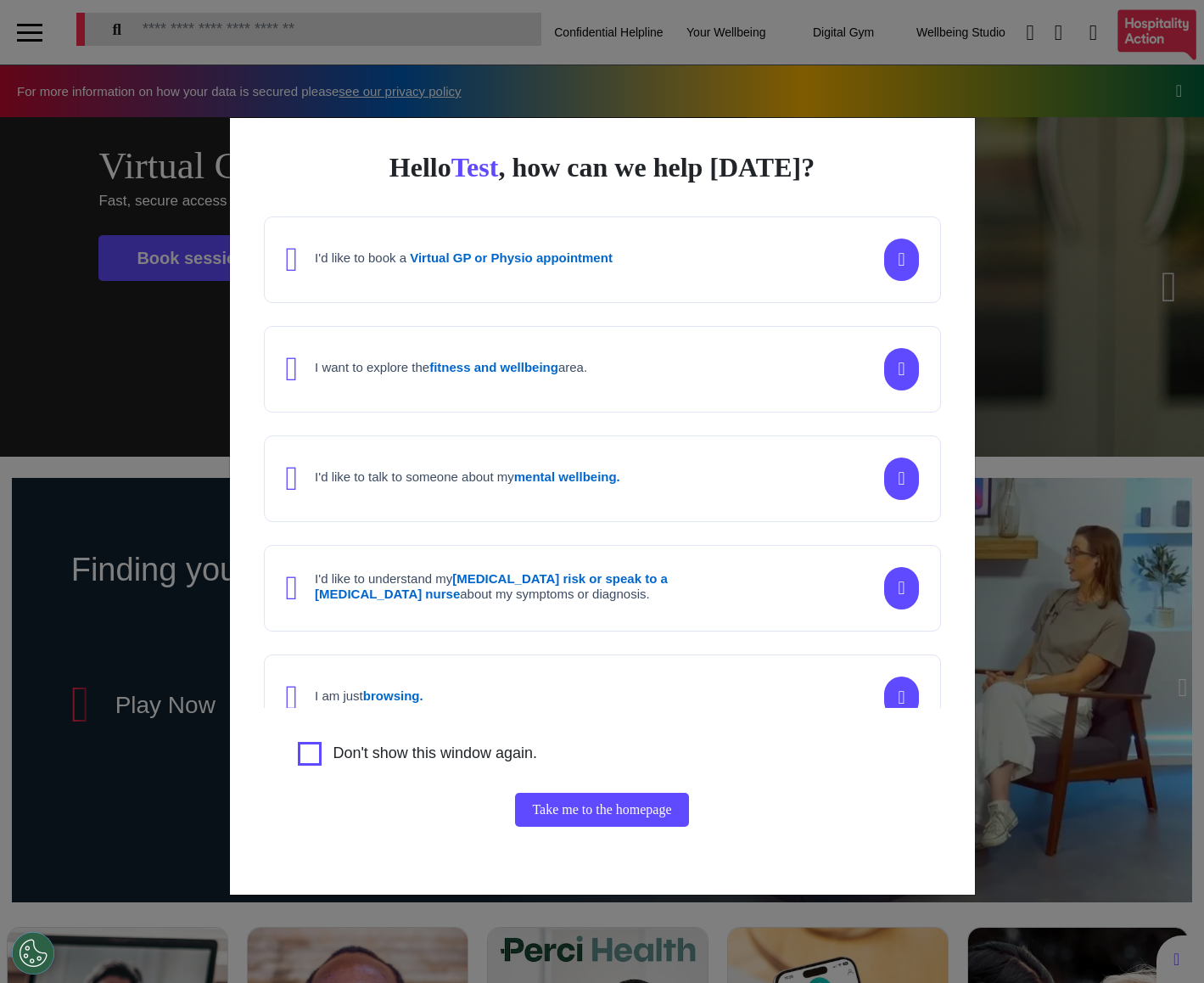
click at [1020, 628] on div "Hello Test , how can we help [DATE]? I'd like to book a Virtual GP or Physio ap…" at bounding box center [602, 491] width 1204 height 983
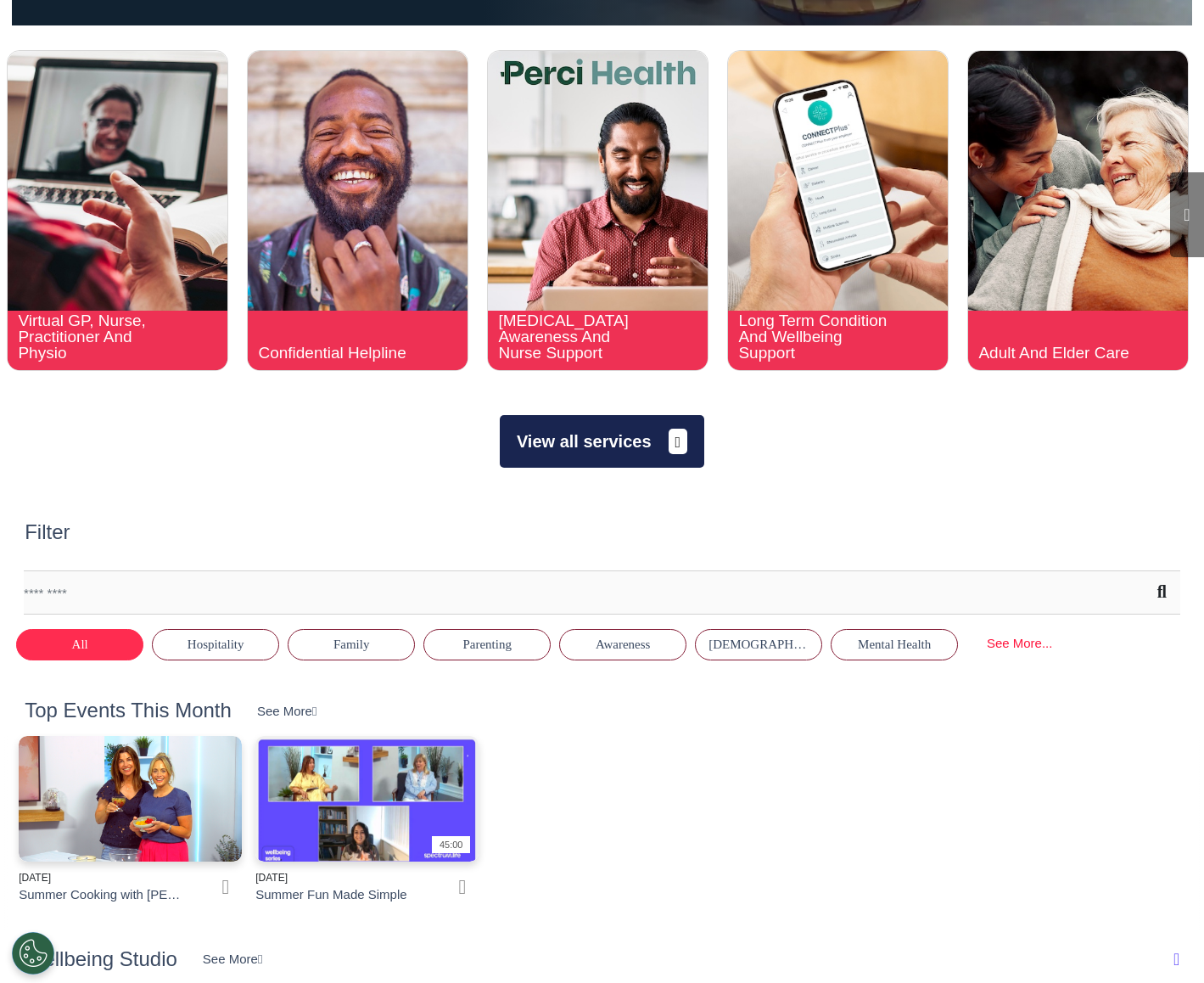
click at [643, 454] on button "View all services" at bounding box center [602, 441] width 204 height 53
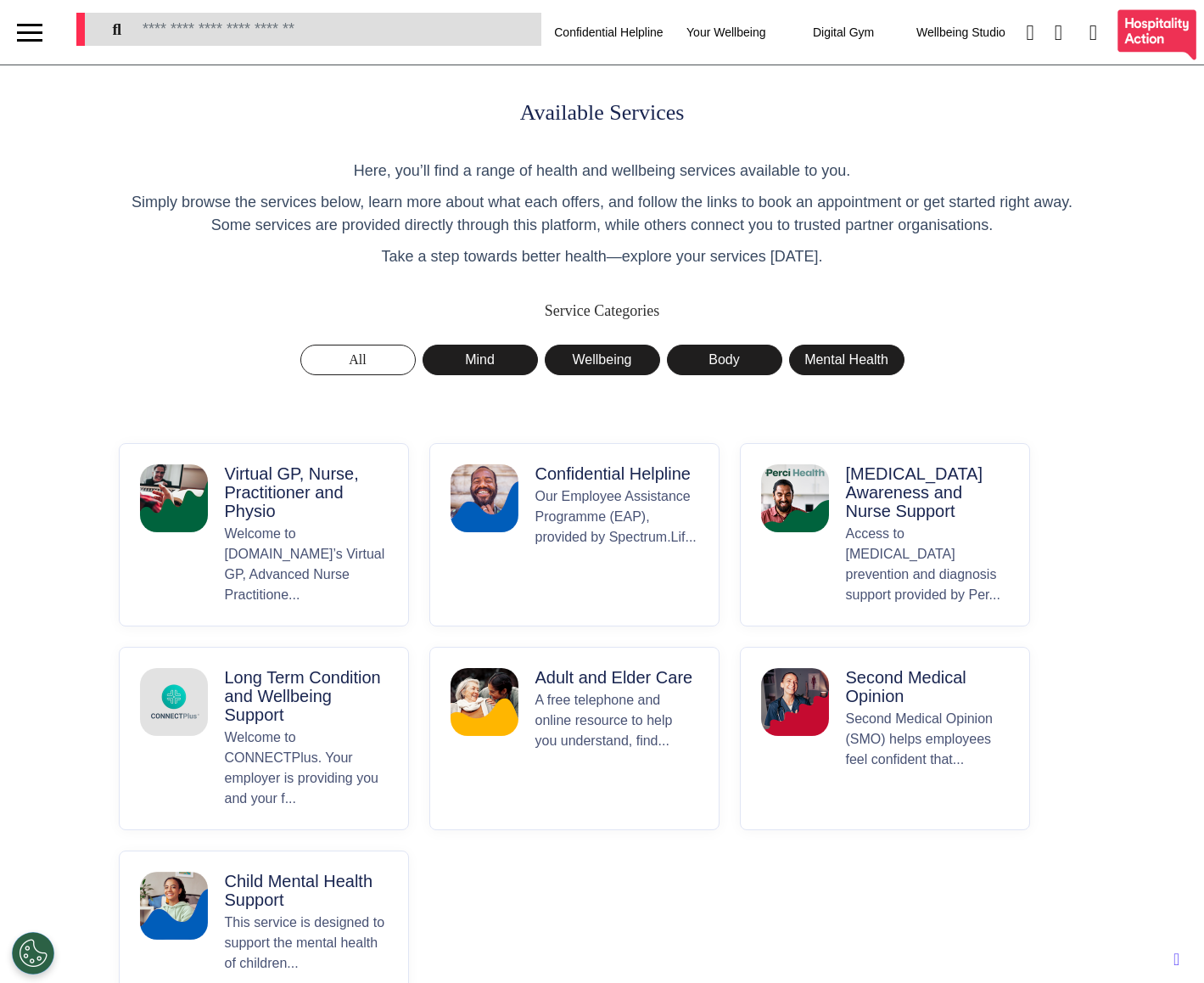
click at [320, 494] on p "Virtual GP, Nurse, Practitioner and Physio" at bounding box center [306, 492] width 163 height 56
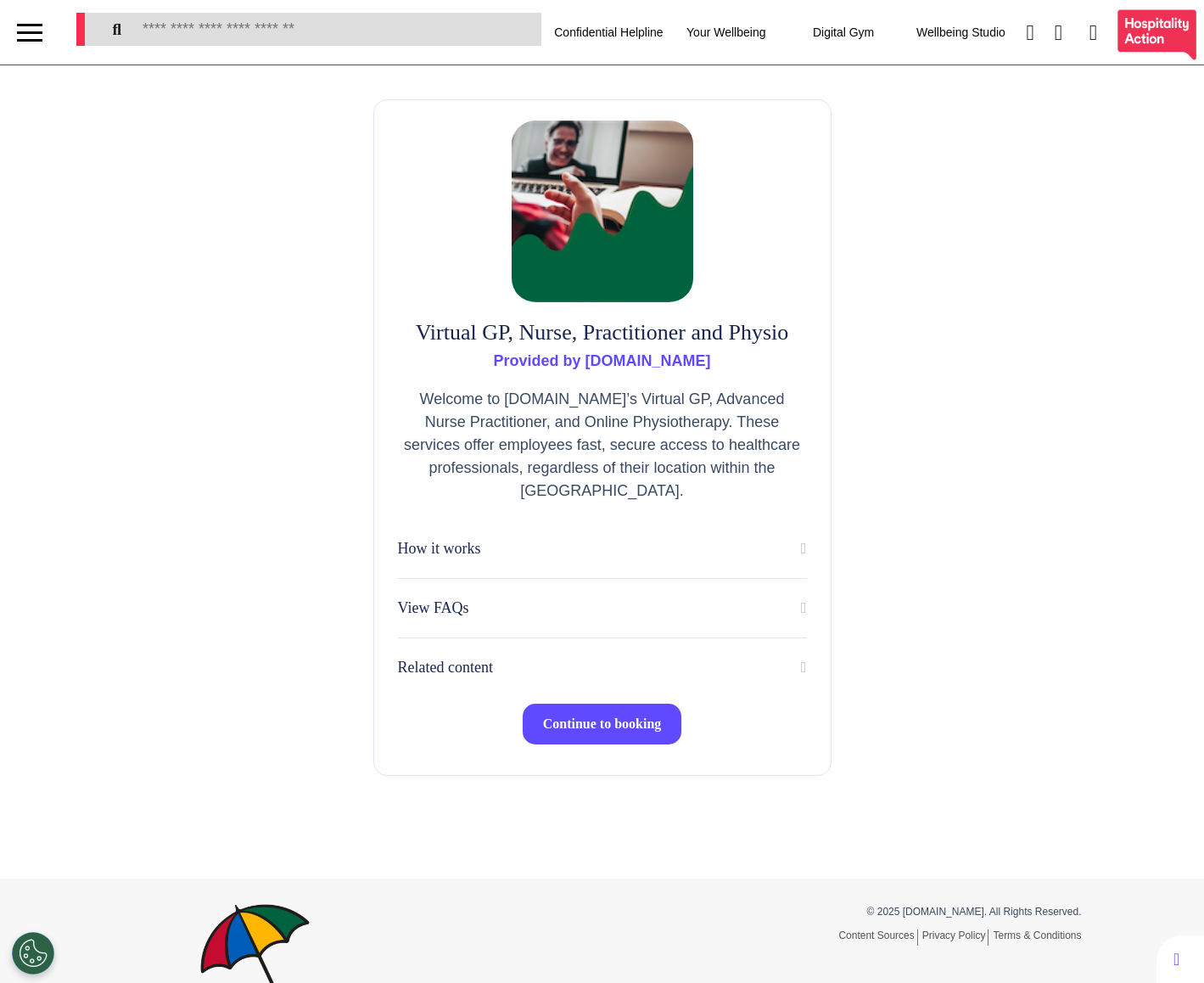
click at [590, 738] on button "Continue to booking" at bounding box center [602, 724] width 160 height 40
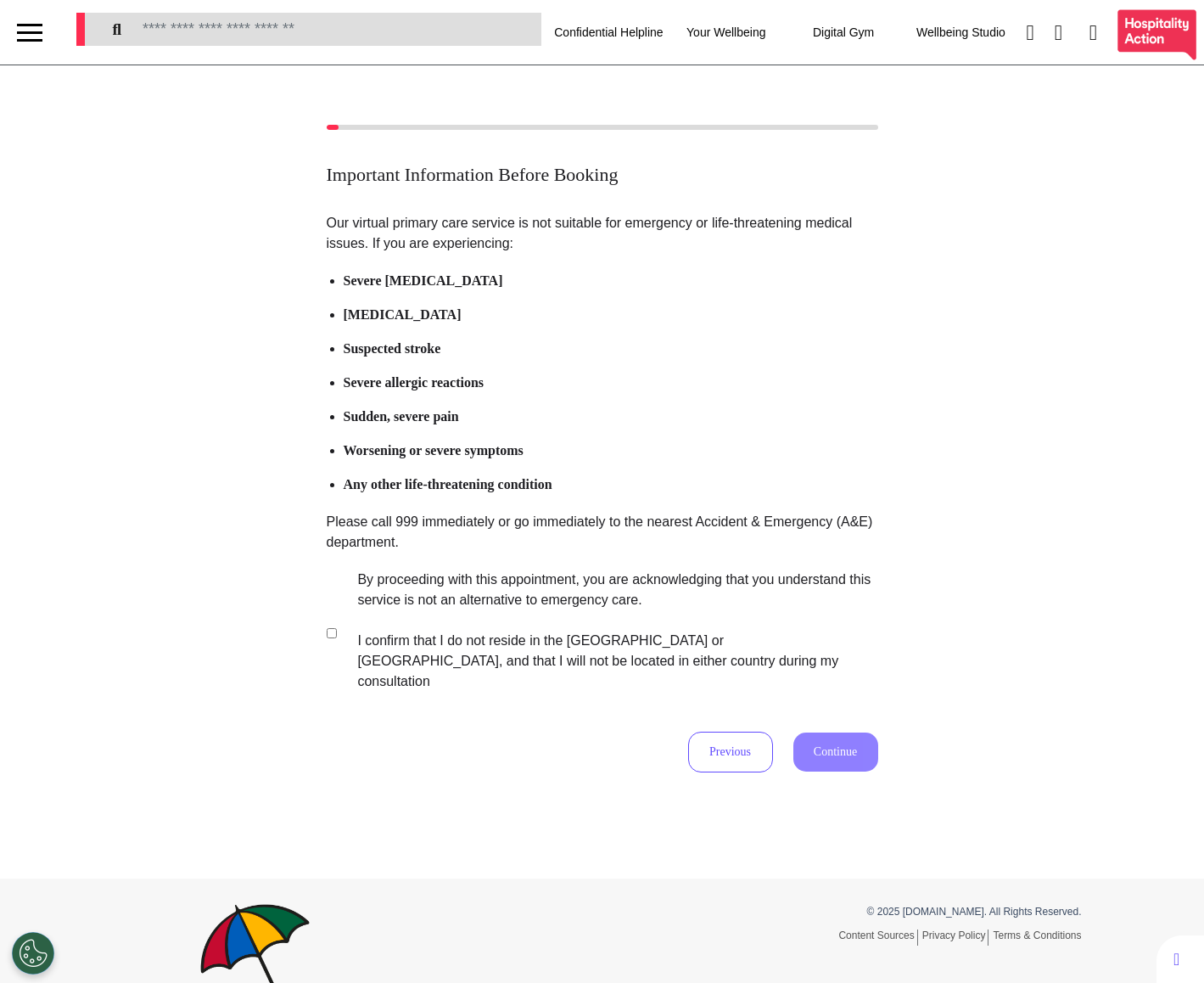
click at [459, 633] on label "By proceeding with this appointment, you are acknowledging that you understand …" at bounding box center [605, 630] width 531 height 122
click at [847, 734] on button "Continue" at bounding box center [835, 752] width 85 height 39
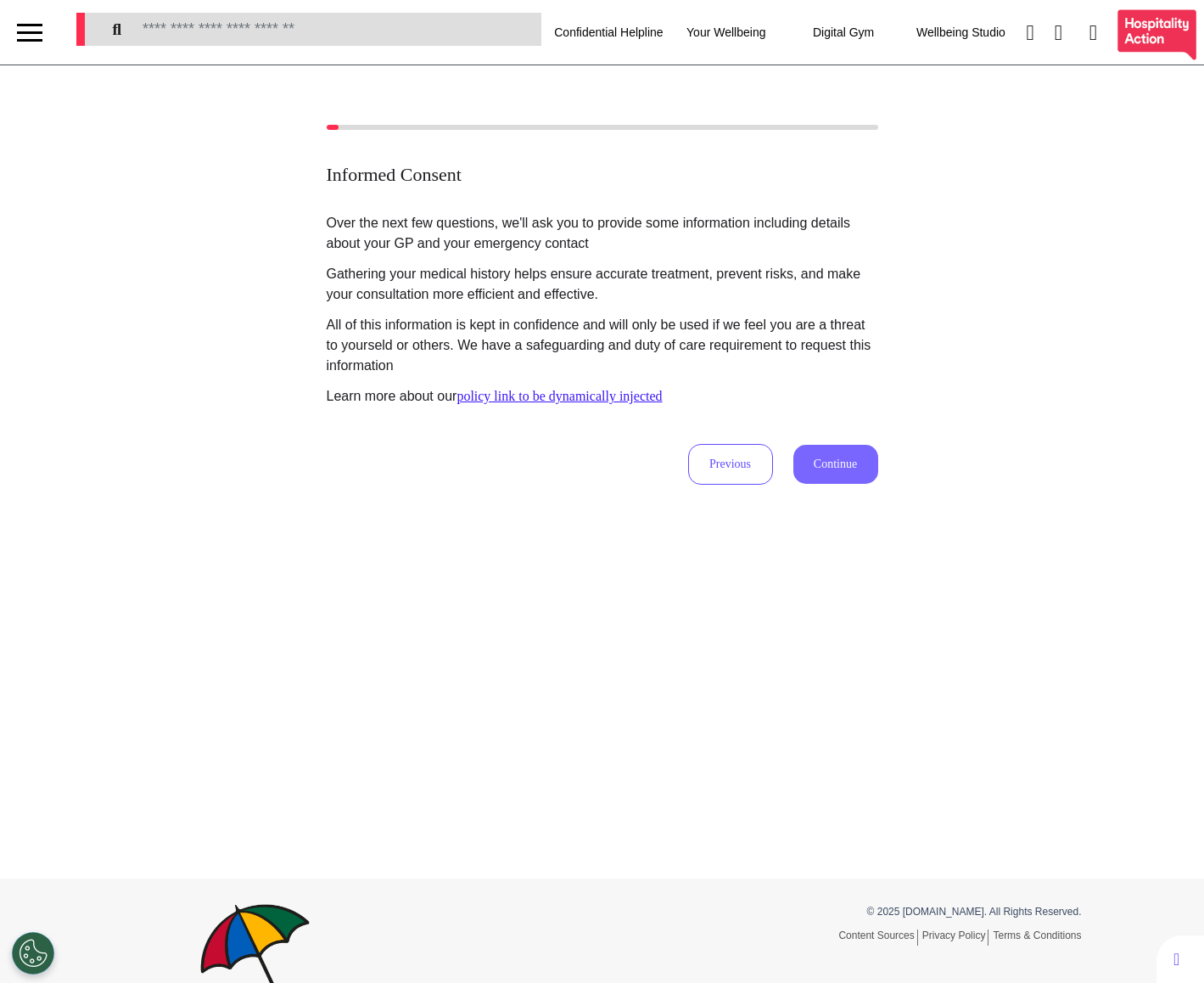
click at [818, 472] on button "Continue" at bounding box center [835, 464] width 85 height 39
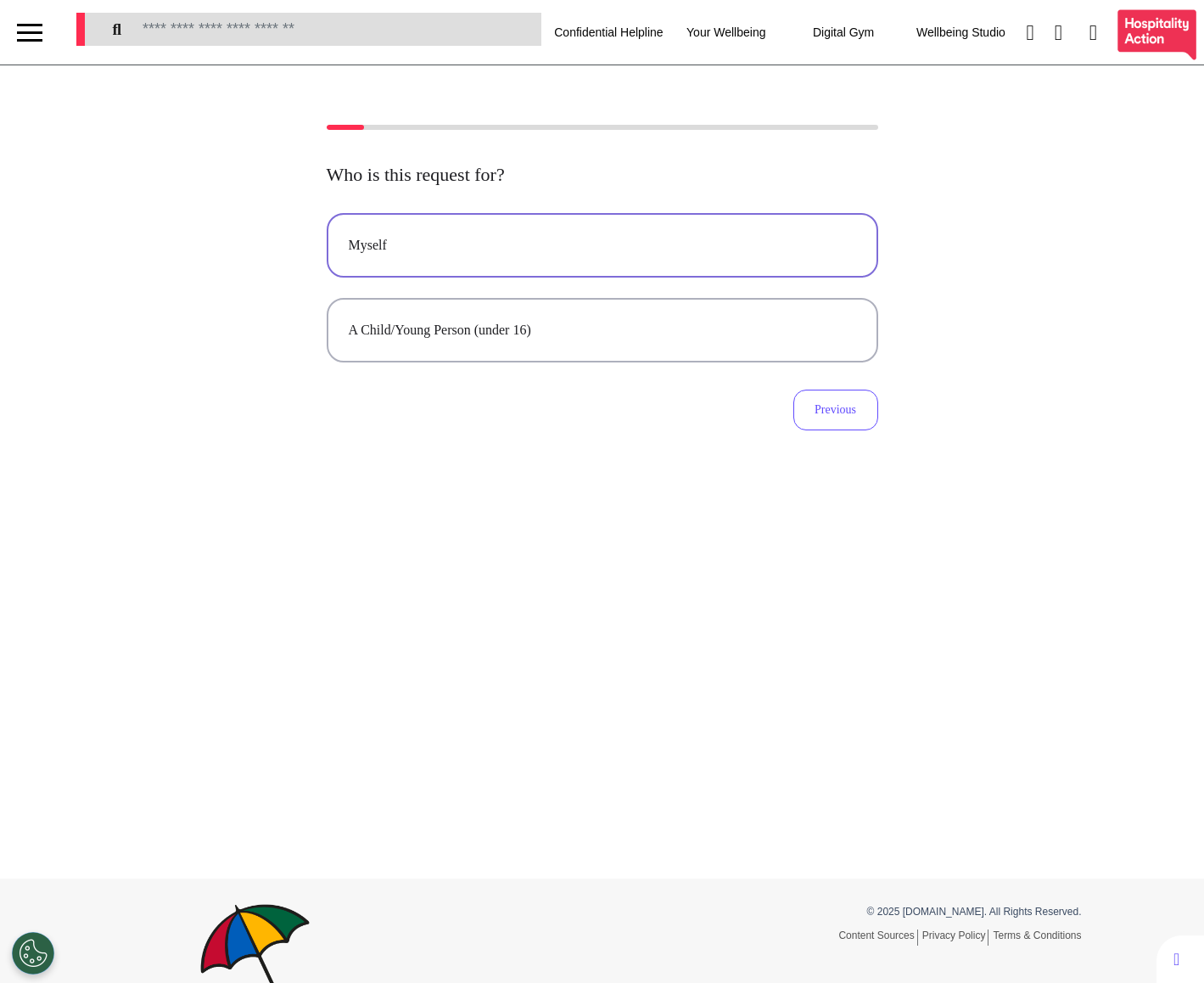
click at [606, 249] on div "Myself" at bounding box center [602, 245] width 507 height 20
select select "******"
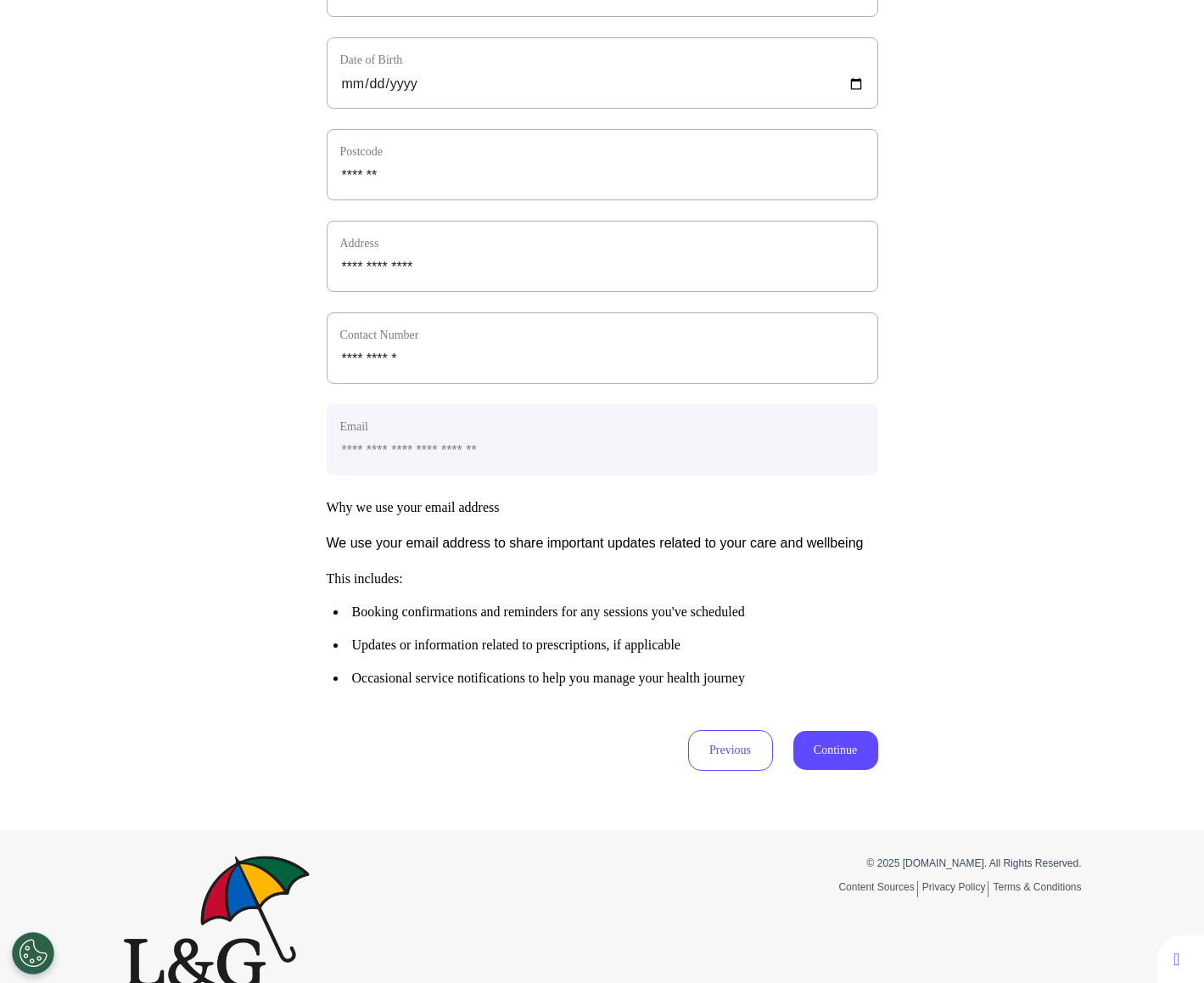
scroll to position [517, 0]
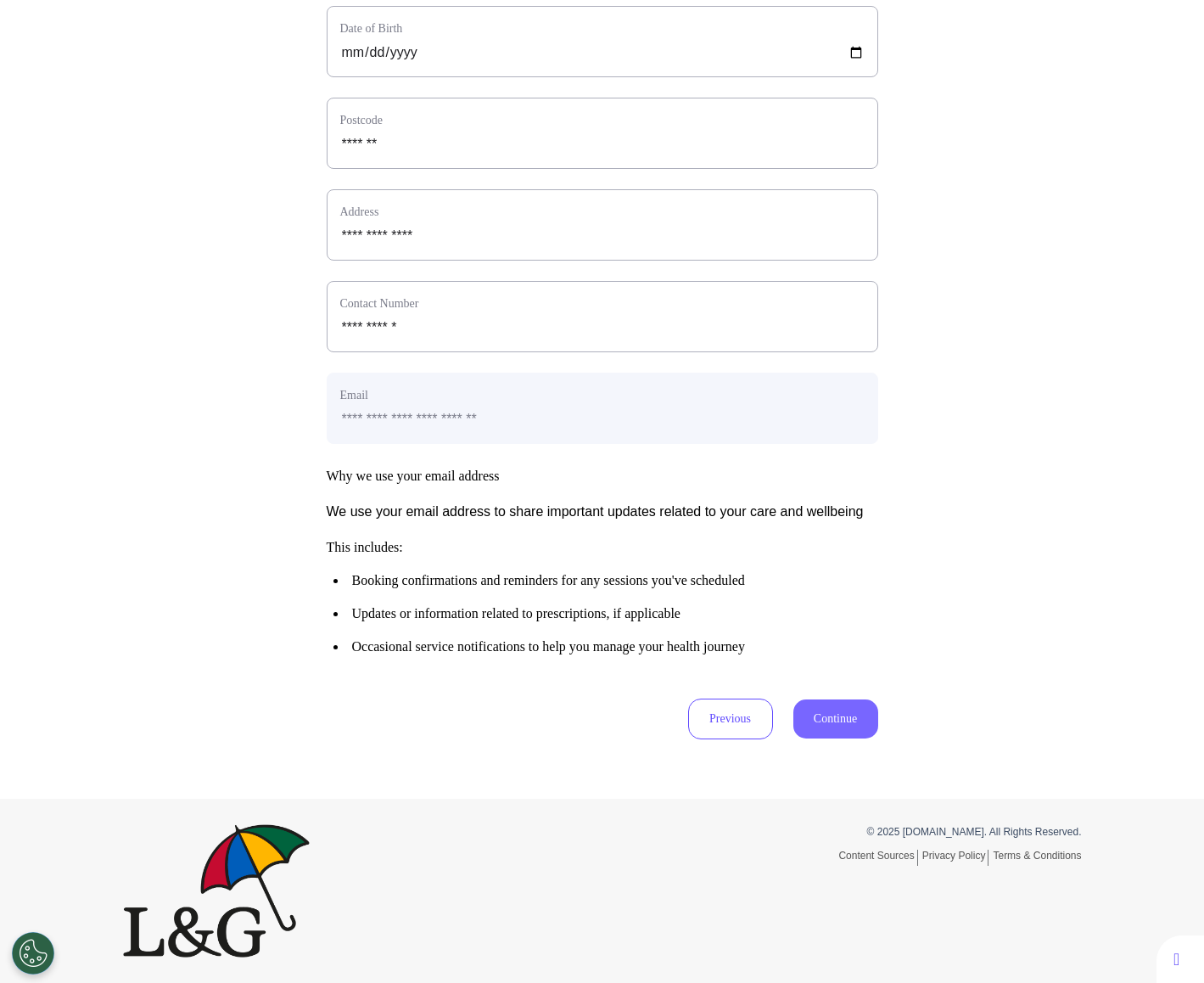
click at [824, 710] on button "Continue" at bounding box center [835, 718] width 85 height 39
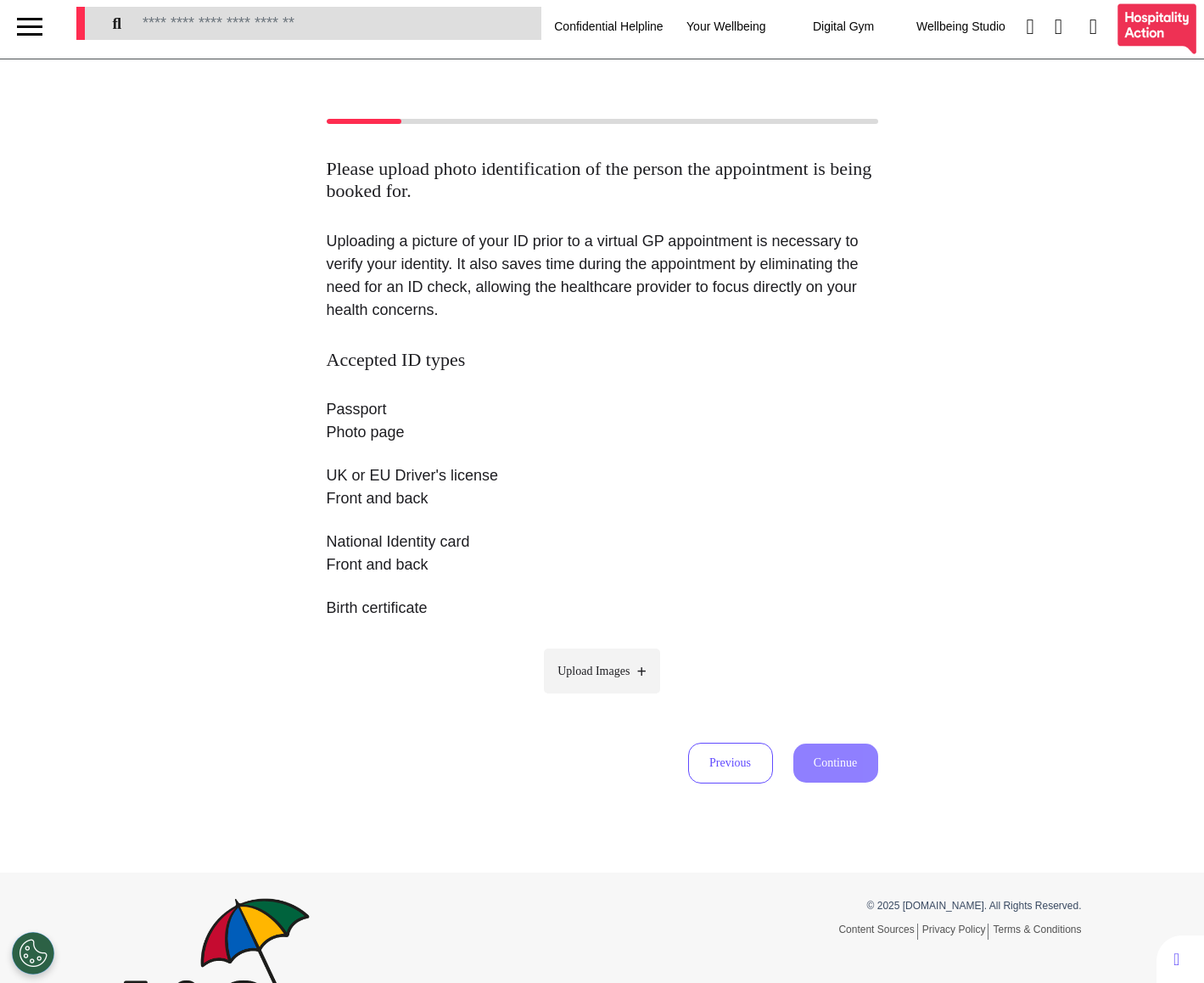
scroll to position [0, 0]
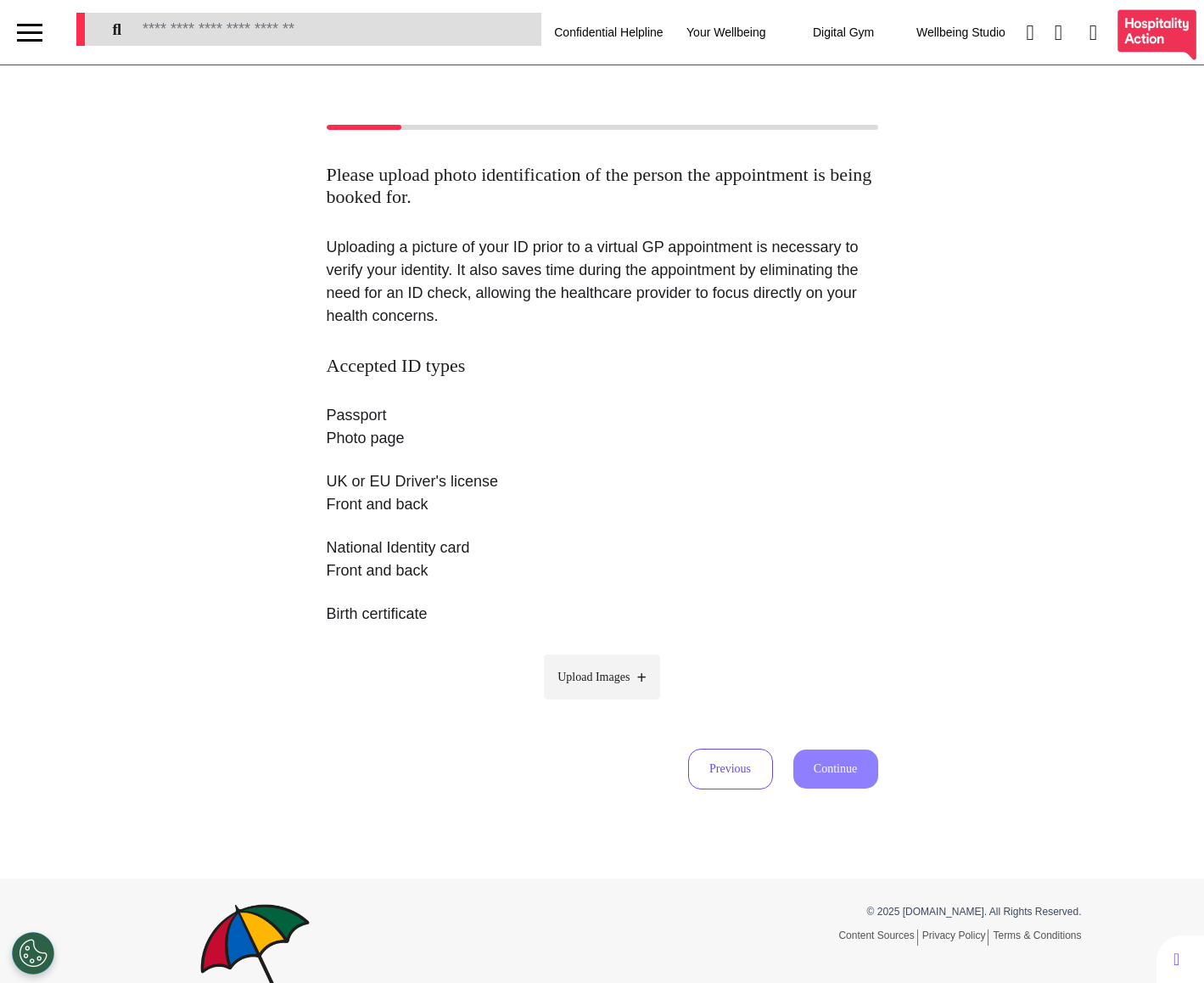
click at [607, 675] on span "Upload Images" at bounding box center [593, 677] width 72 height 18
click at [607, 704] on input "Upload Images" at bounding box center [602, 712] width 161 height 18
type input "**********"
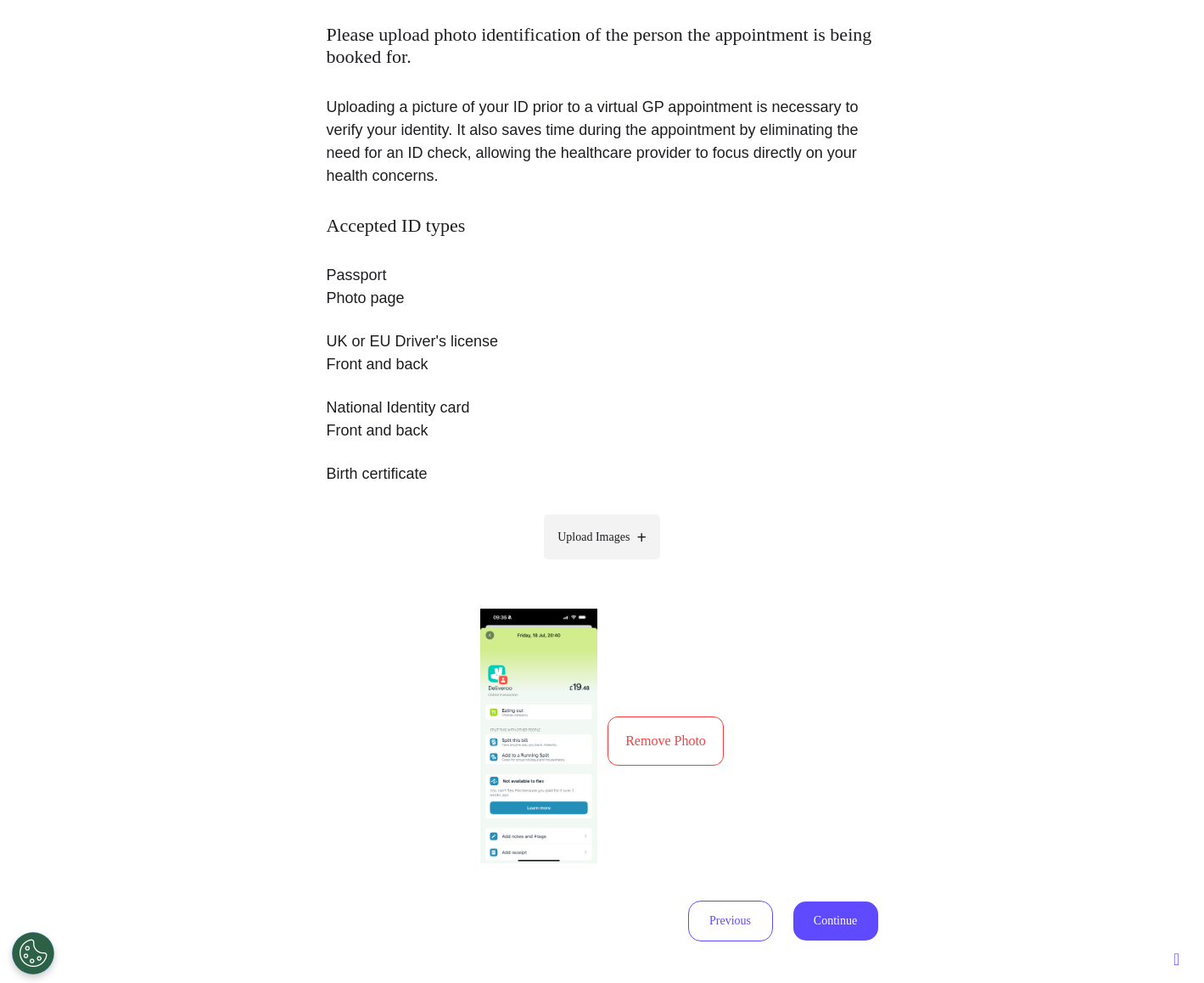
scroll to position [206, 0]
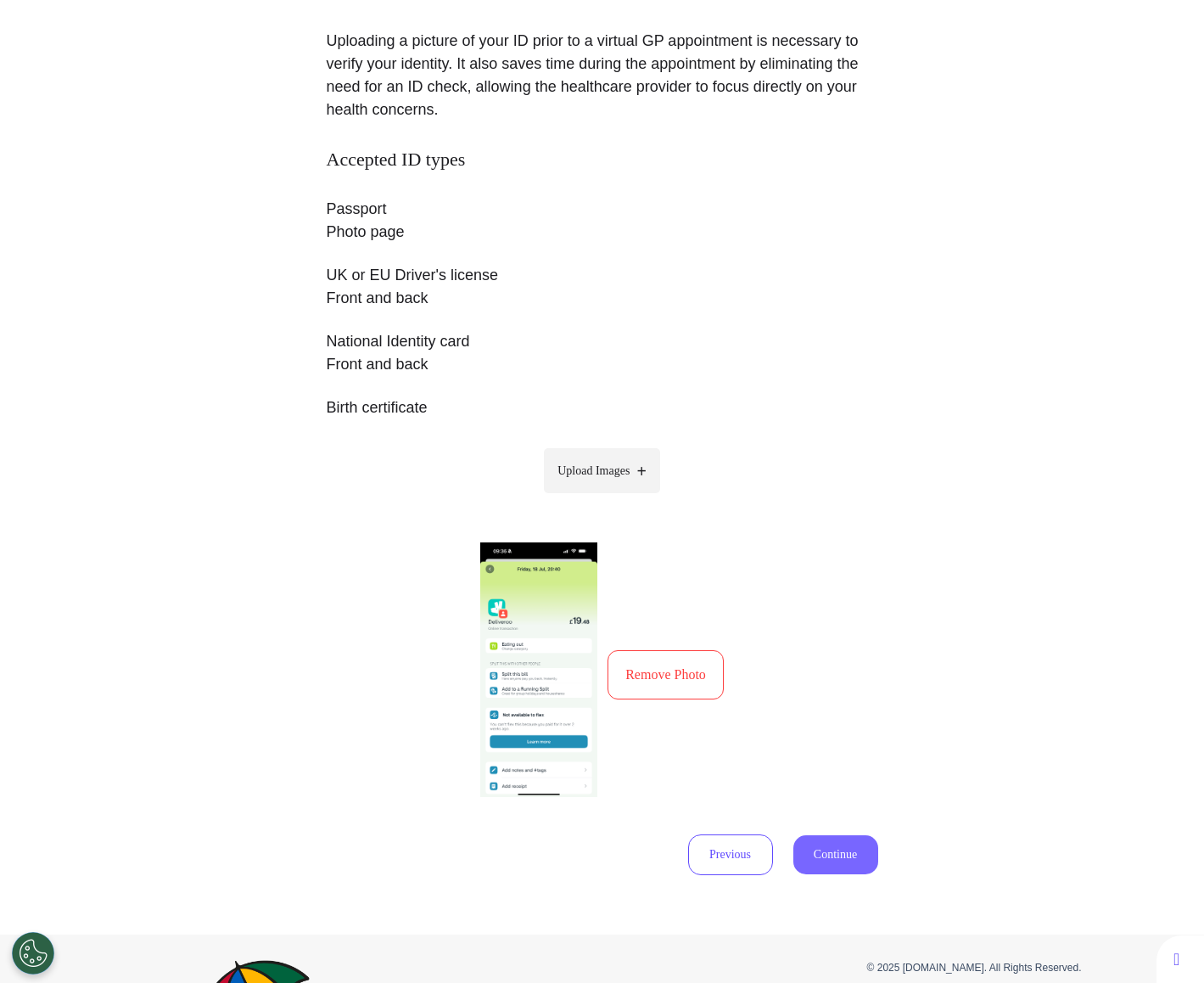
click at [836, 858] on button "Continue" at bounding box center [835, 854] width 85 height 39
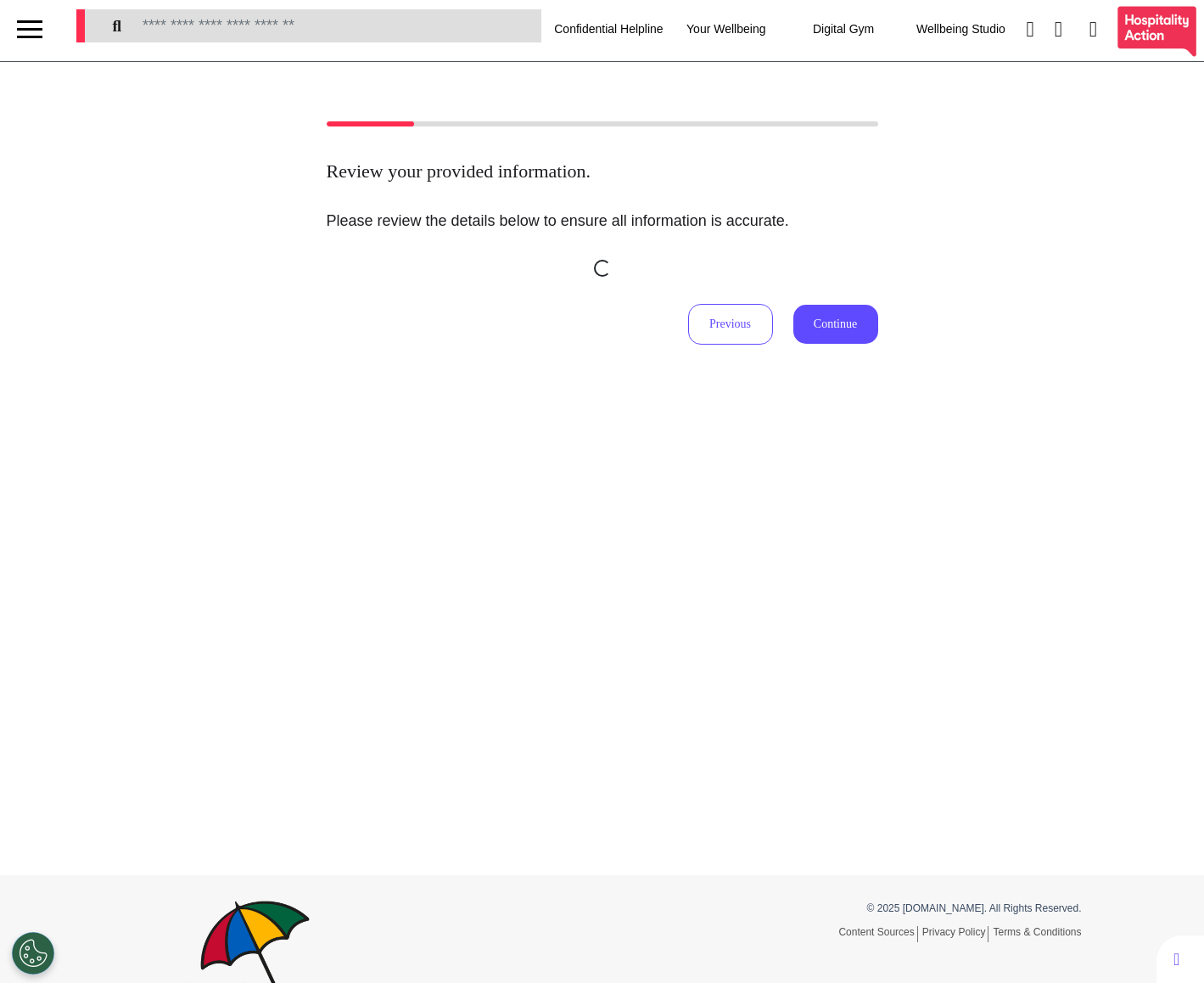
scroll to position [0, 0]
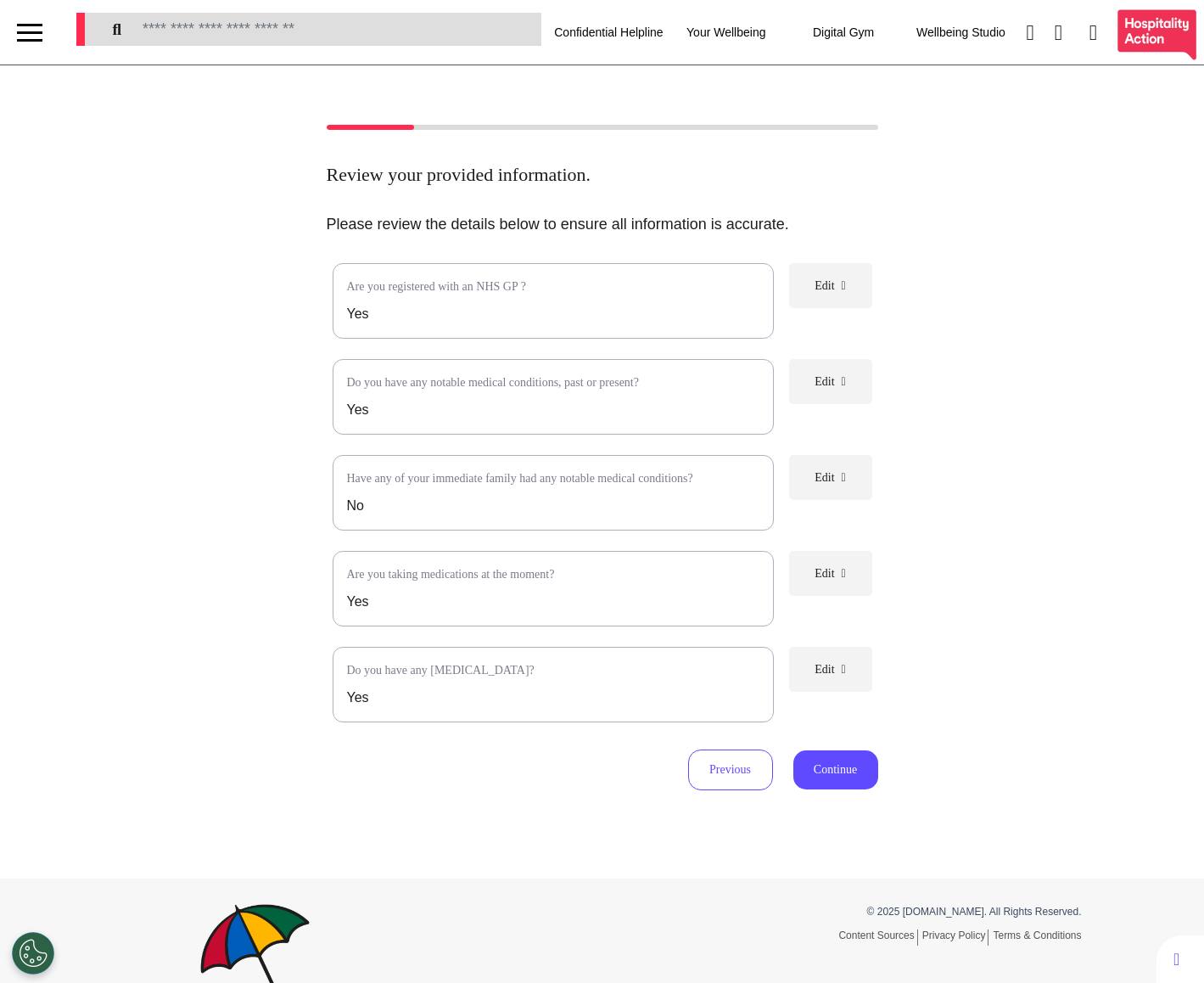
click at [837, 462] on button "Edit" at bounding box center [831, 477] width 83 height 45
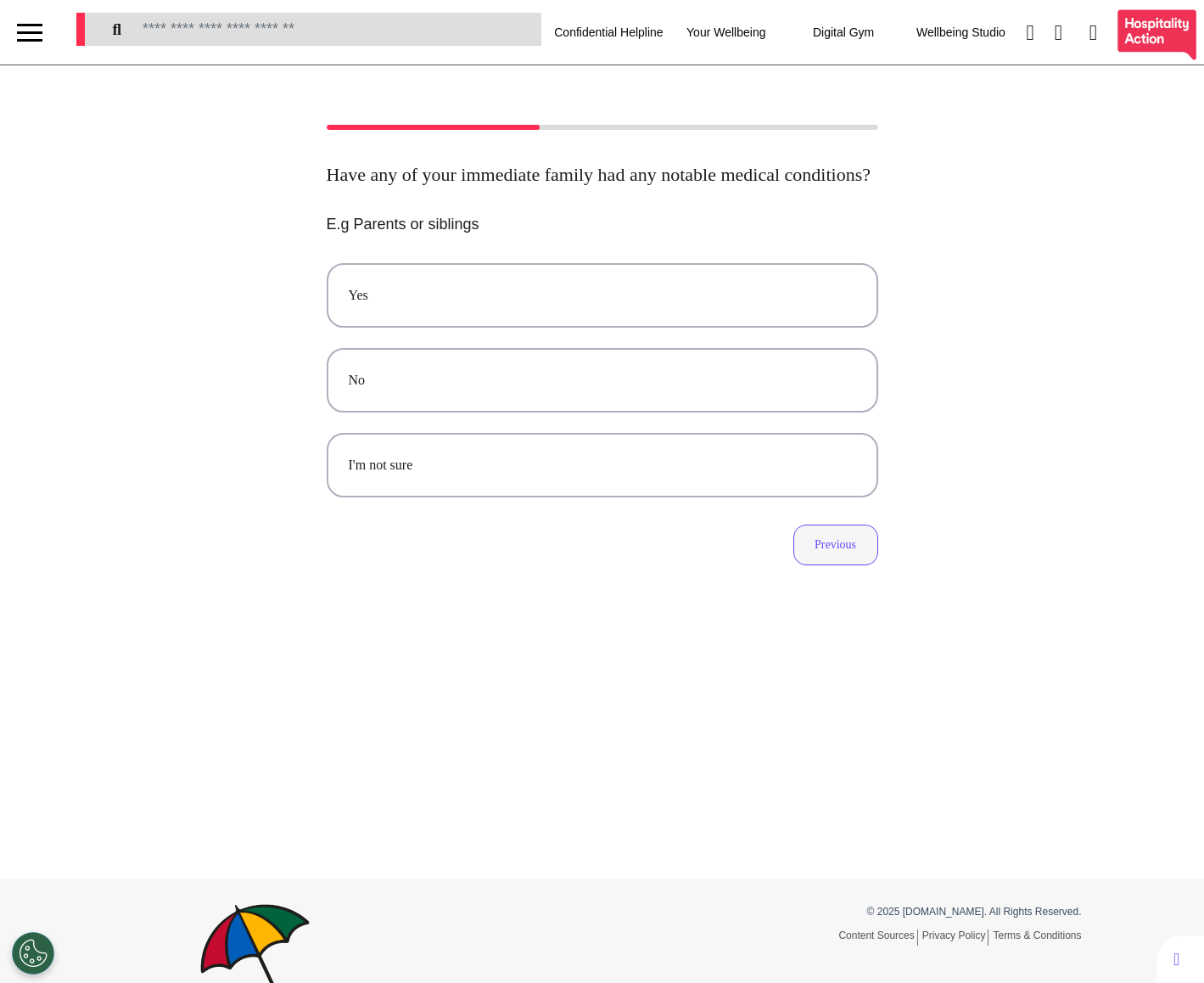
click at [833, 556] on button "Previous" at bounding box center [835, 545] width 85 height 40
